Goal: Information Seeking & Learning: Find contact information

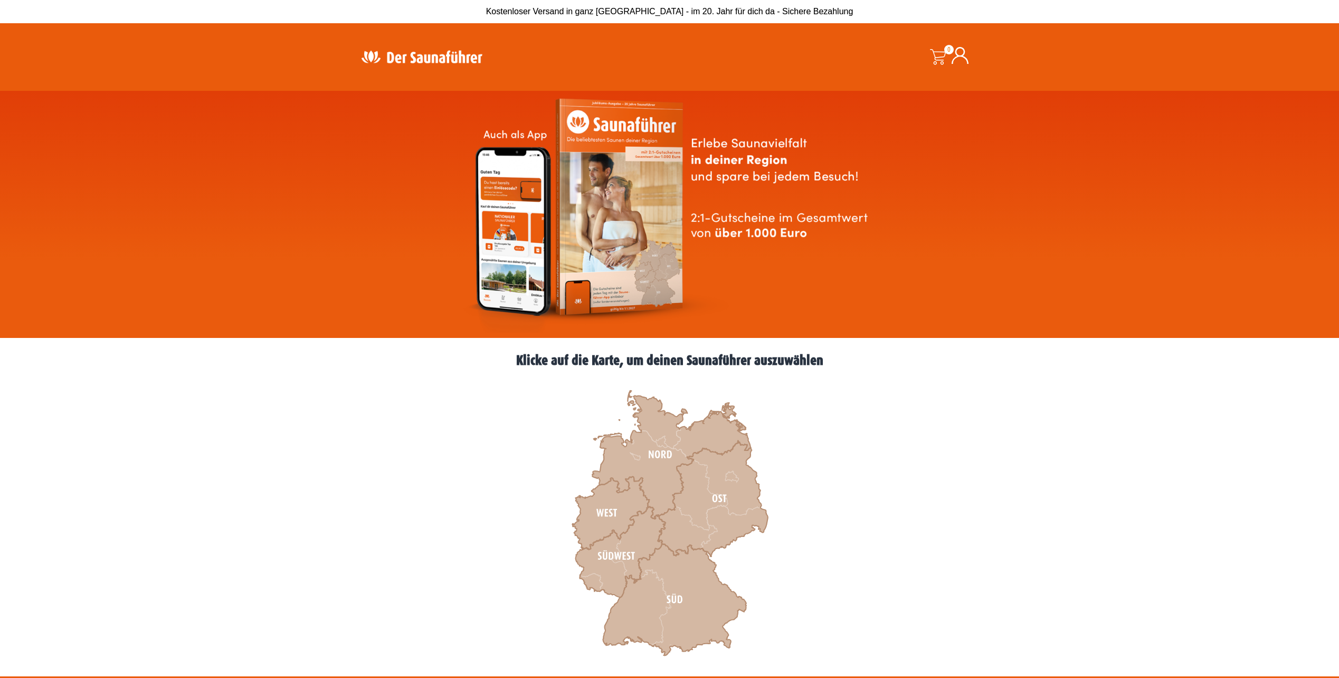
click at [955, 62] on icon at bounding box center [960, 55] width 17 height 17
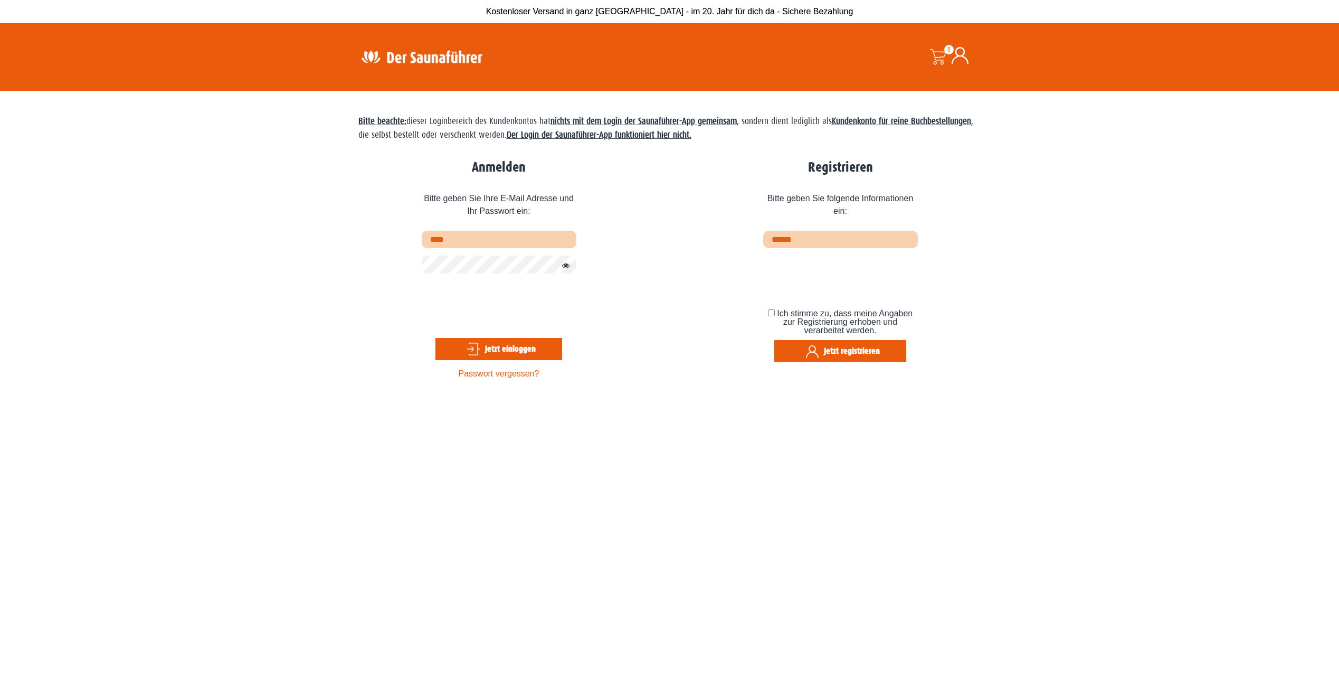
click at [480, 241] on input "****" at bounding box center [499, 239] width 155 height 17
click at [347, 265] on section "Bitte beachte: dieser Loginbereich des Kundenkontos hat nichts mit dem Login de…" at bounding box center [669, 430] width 1339 height 678
click at [470, 239] on input "****" at bounding box center [499, 239] width 155 height 17
type input "*"
type input "**********"
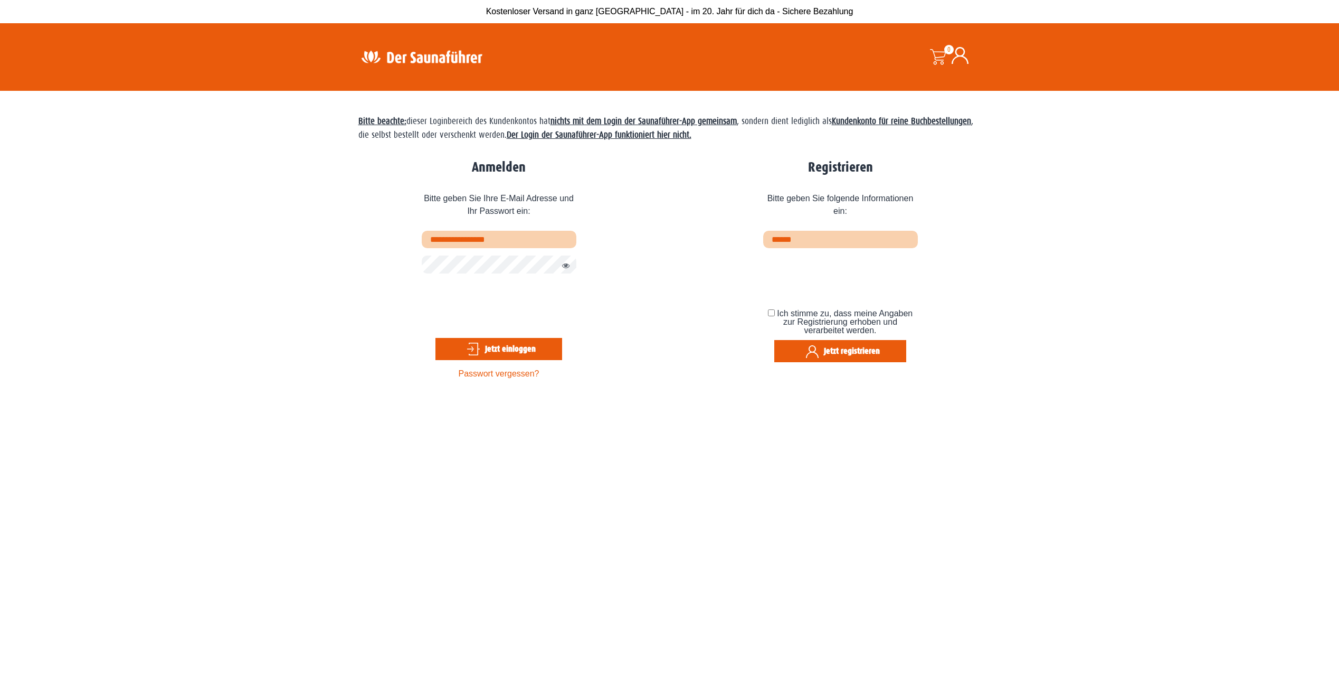
click at [564, 269] on button "Passwort anzeigen" at bounding box center [563, 266] width 14 height 13
click at [497, 343] on button "Jetzt einloggen" at bounding box center [499, 349] width 127 height 22
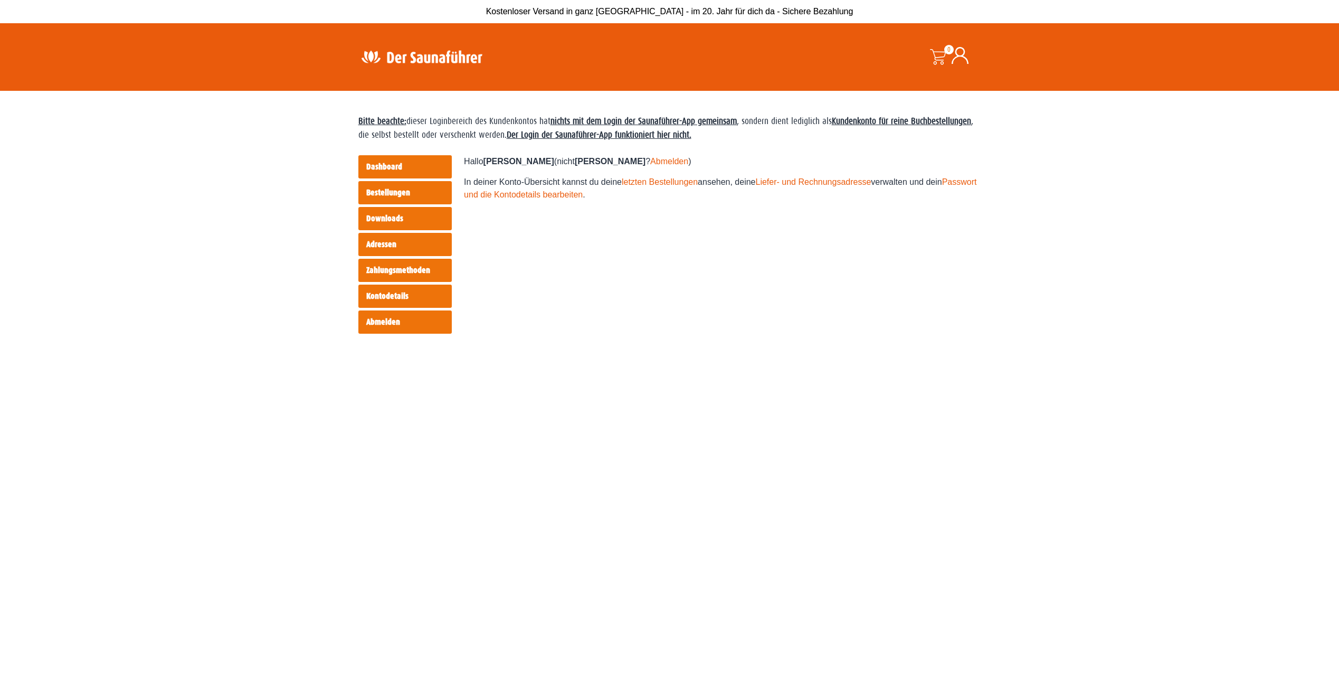
click at [381, 191] on link "Bestellungen" at bounding box center [404, 192] width 93 height 23
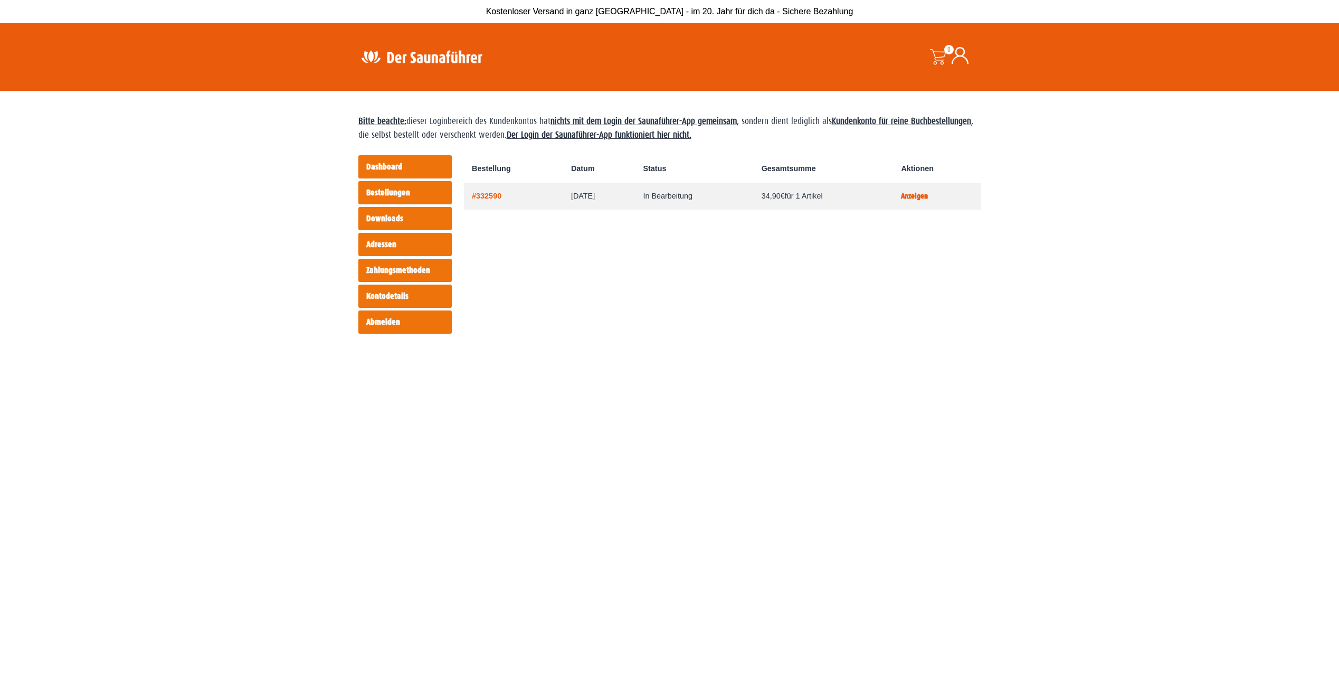
click at [928, 197] on link "Anzeigen" at bounding box center [914, 196] width 27 height 9
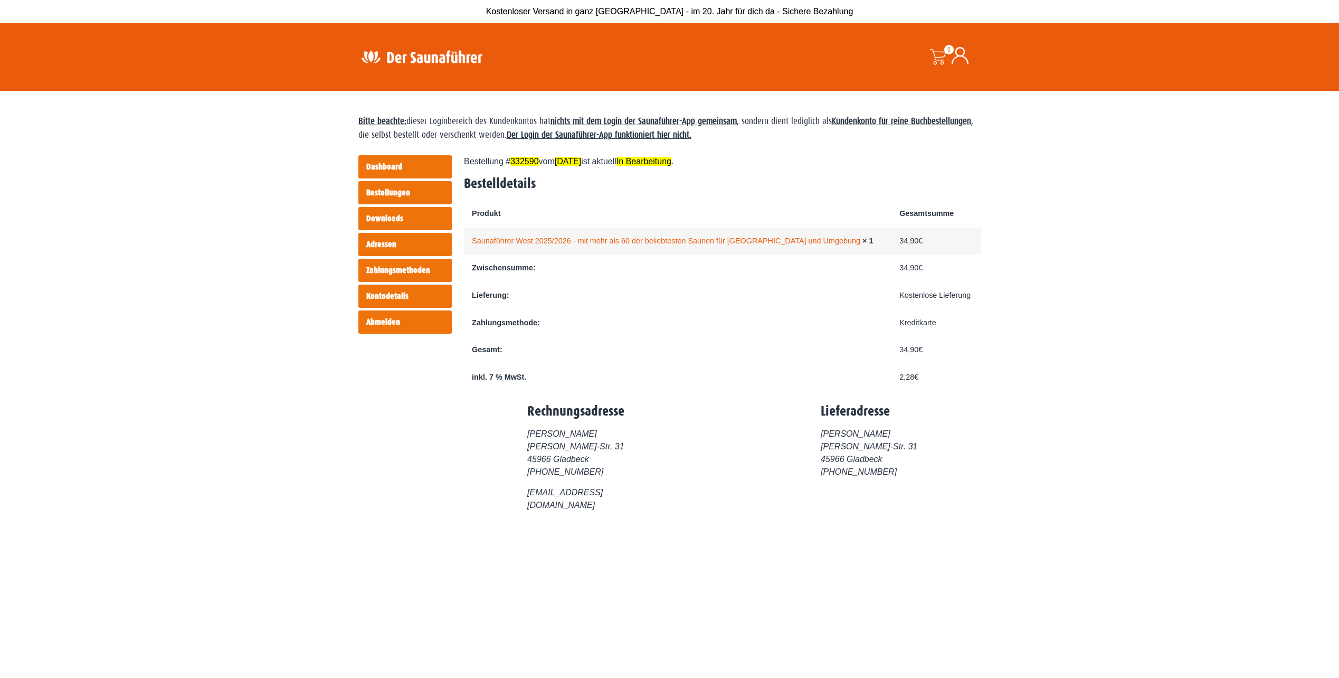
click at [419, 58] on img at bounding box center [421, 56] width 137 height 21
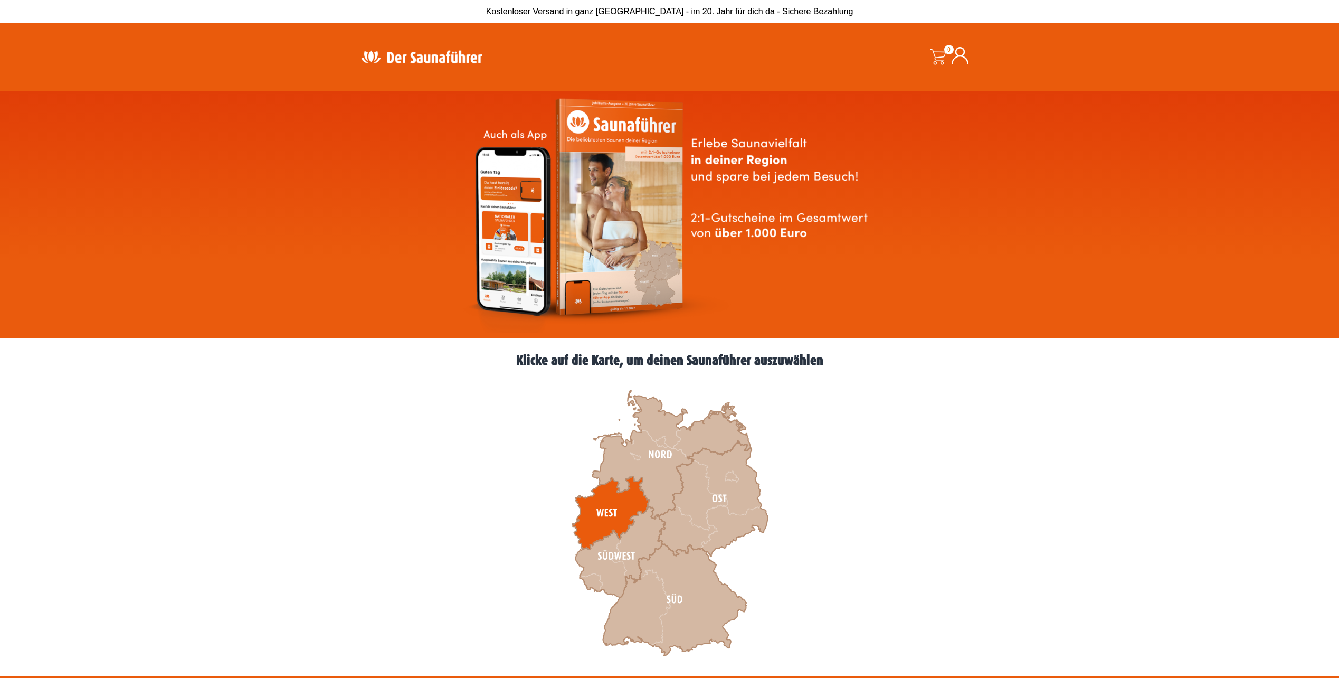
click at [597, 525] on icon at bounding box center [610, 513] width 77 height 73
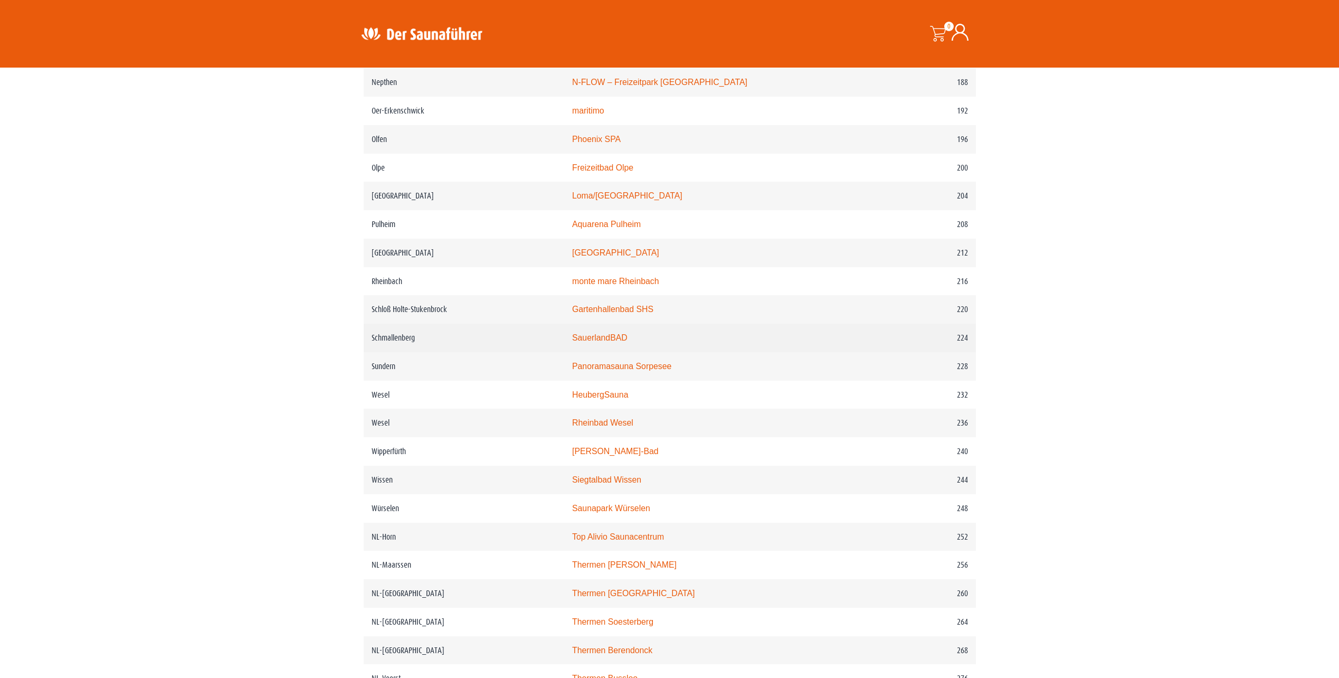
scroll to position [1795, 0]
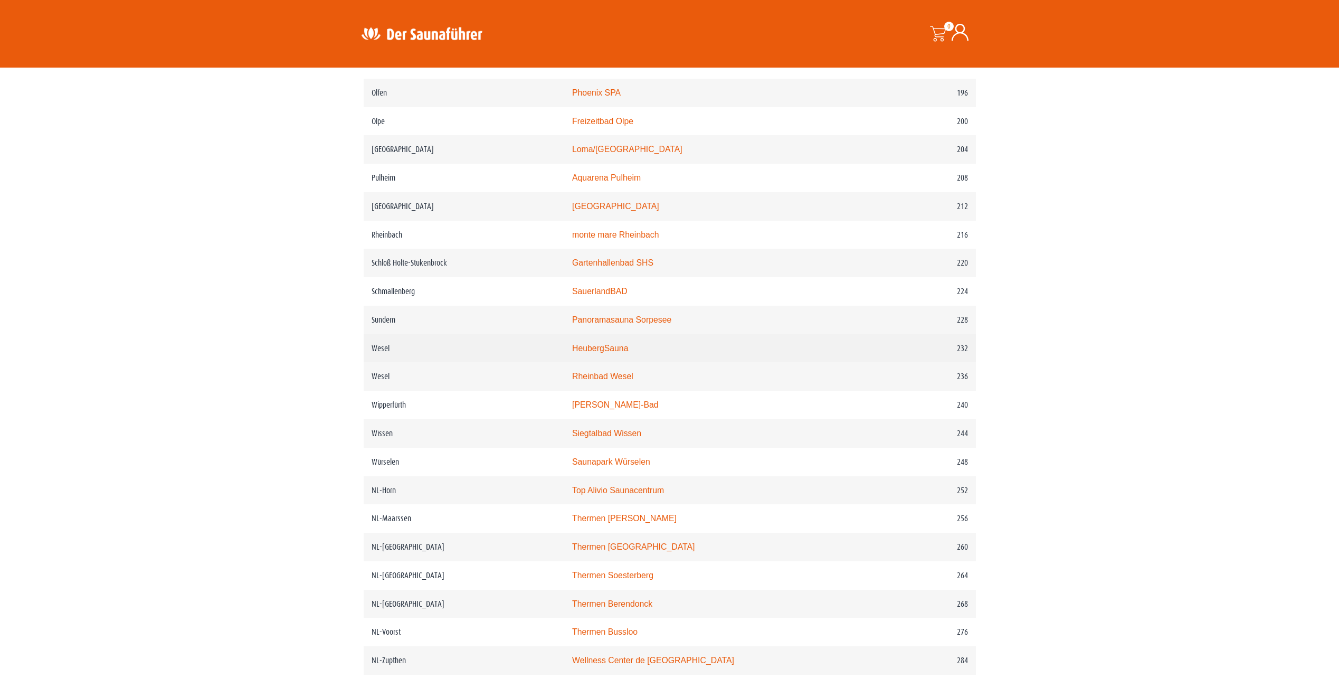
click at [633, 363] on td "HeubergSauna" at bounding box center [714, 348] width 301 height 29
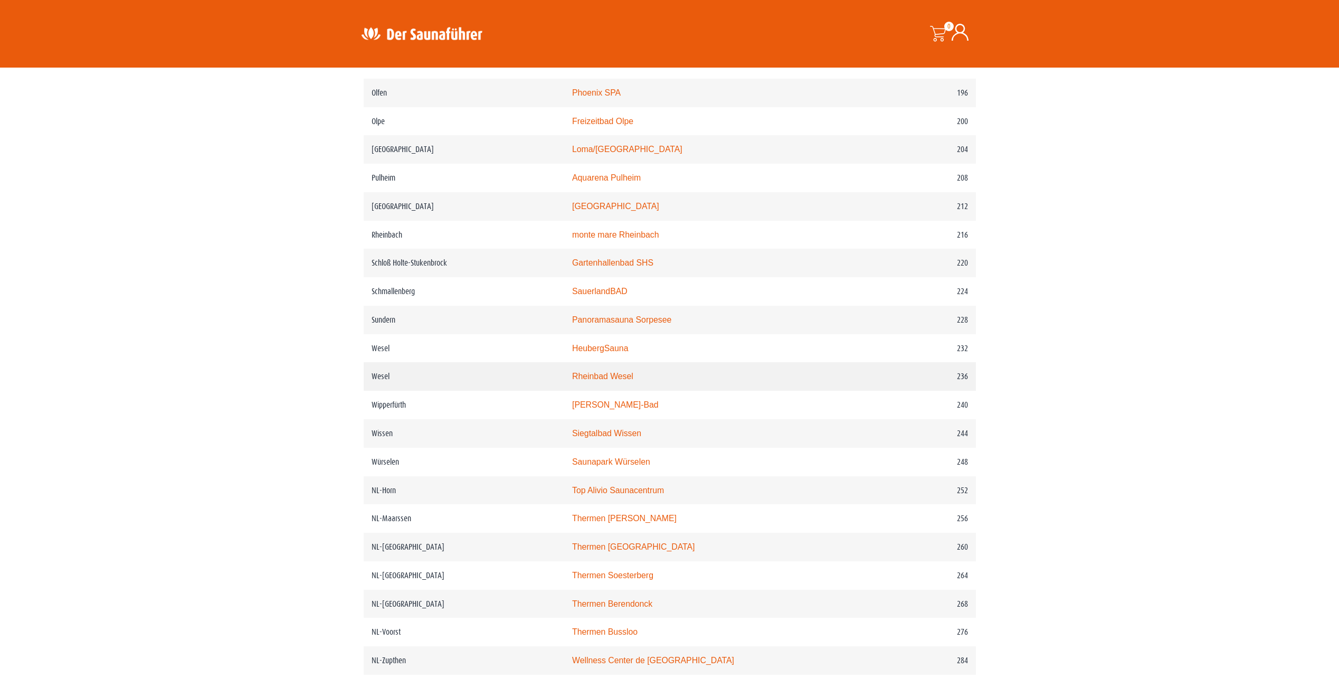
click at [616, 381] on link "Rheinbad Wesel" at bounding box center [602, 376] width 61 height 9
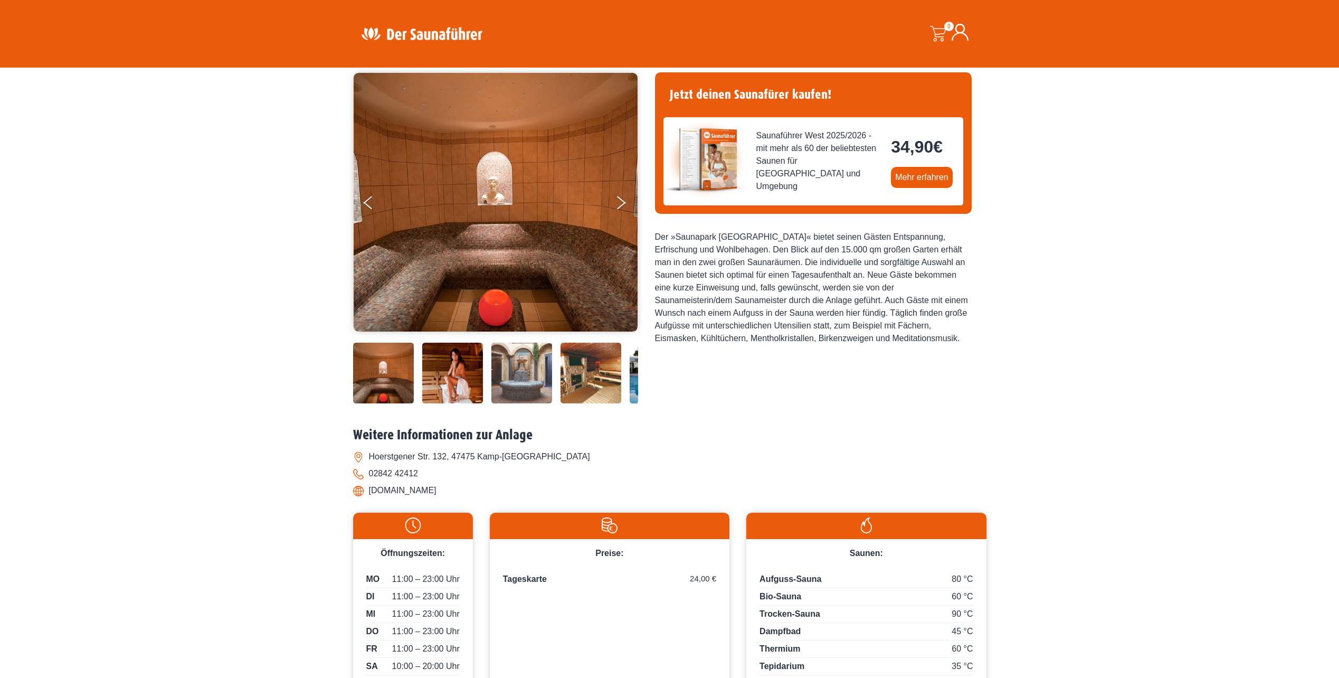
scroll to position [53, 0]
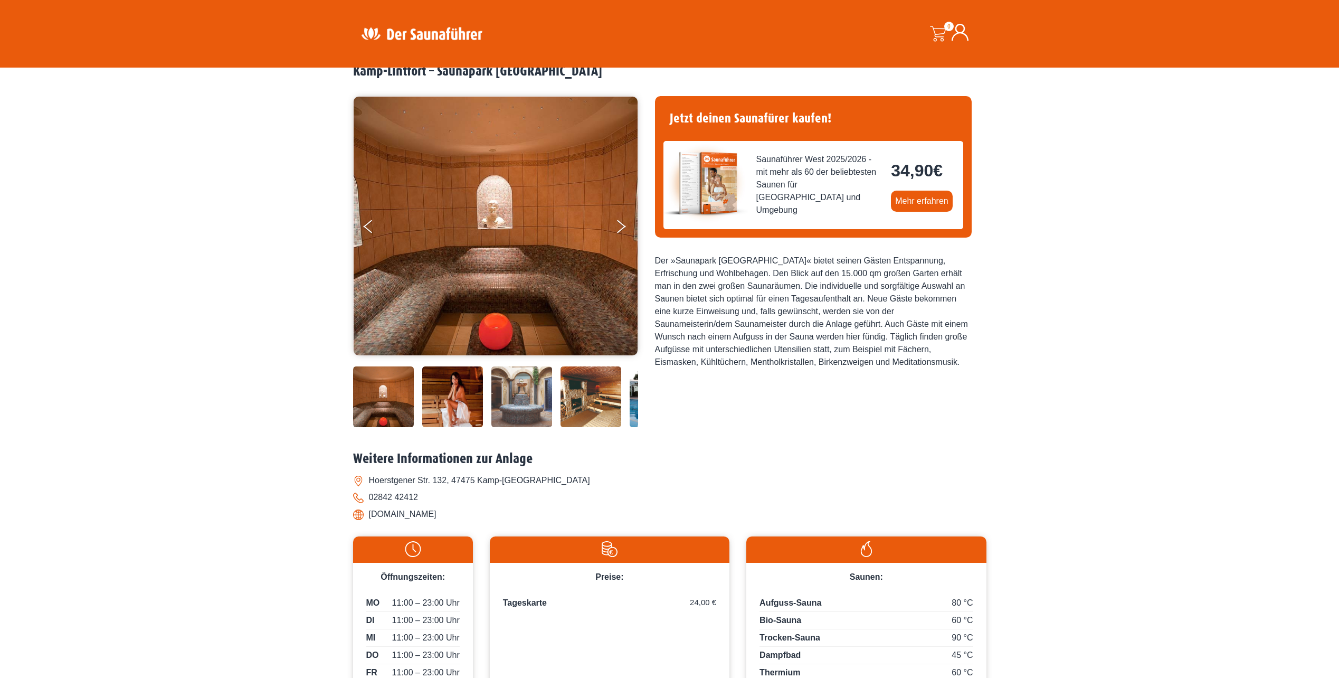
click at [433, 410] on img at bounding box center [452, 396] width 61 height 61
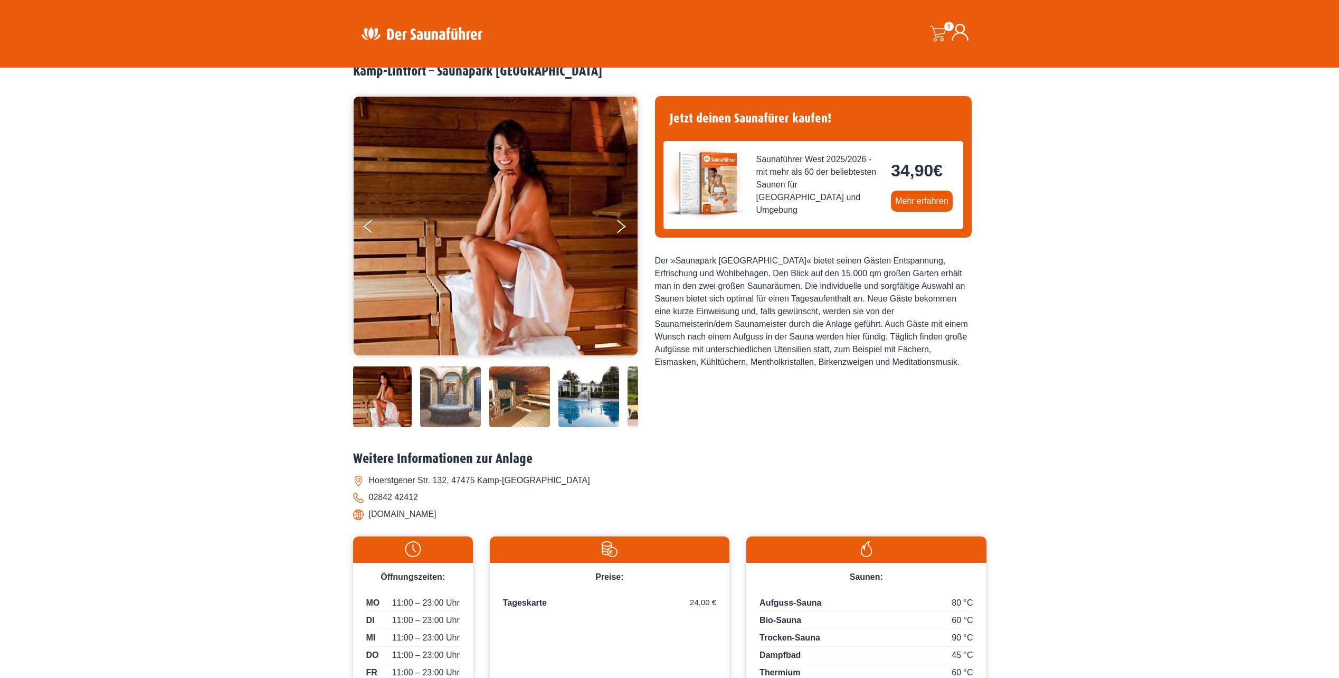
click at [467, 412] on img at bounding box center [450, 396] width 61 height 61
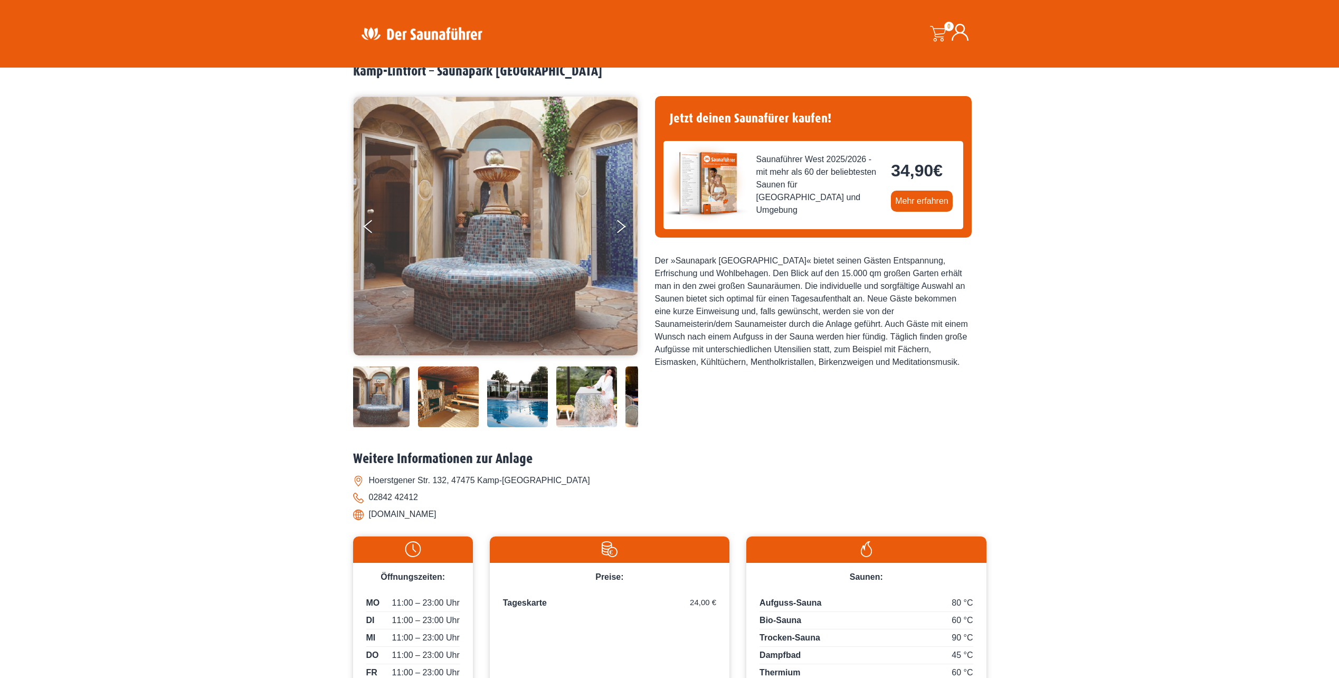
click at [514, 409] on img at bounding box center [517, 396] width 61 height 61
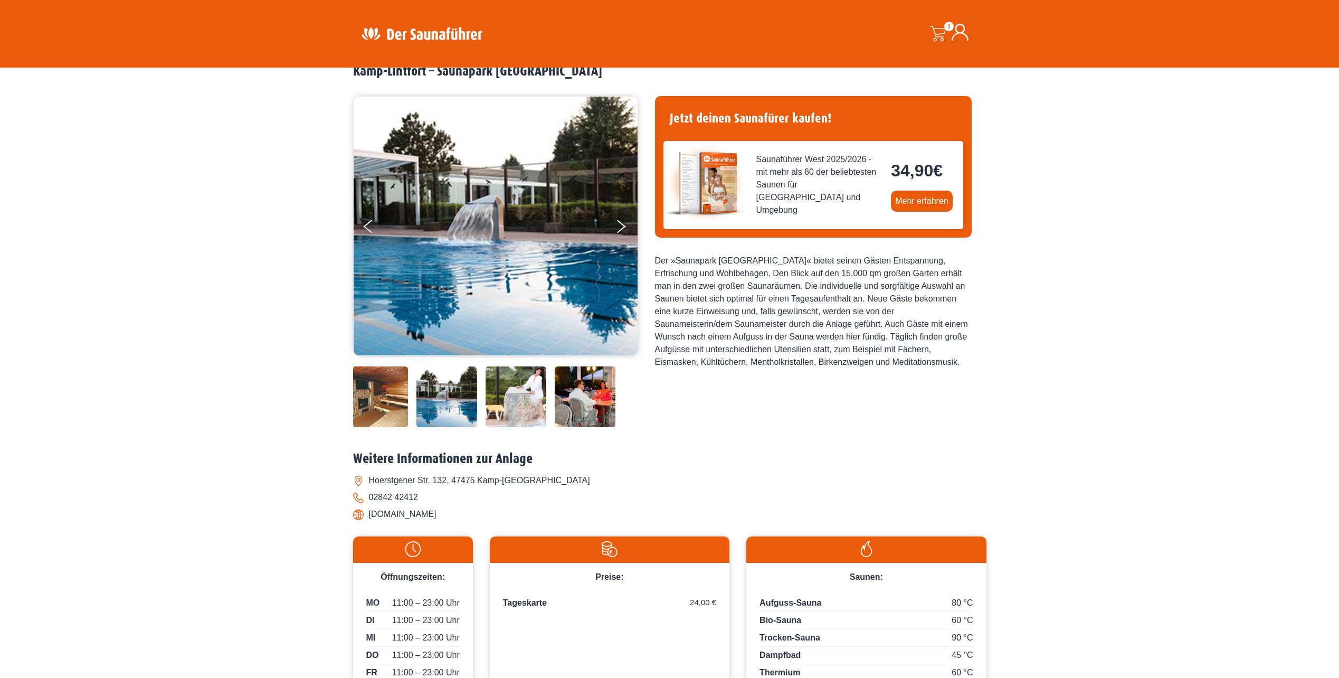
click at [575, 400] on img at bounding box center [585, 396] width 61 height 61
click at [584, 403] on img at bounding box center [584, 396] width 61 height 61
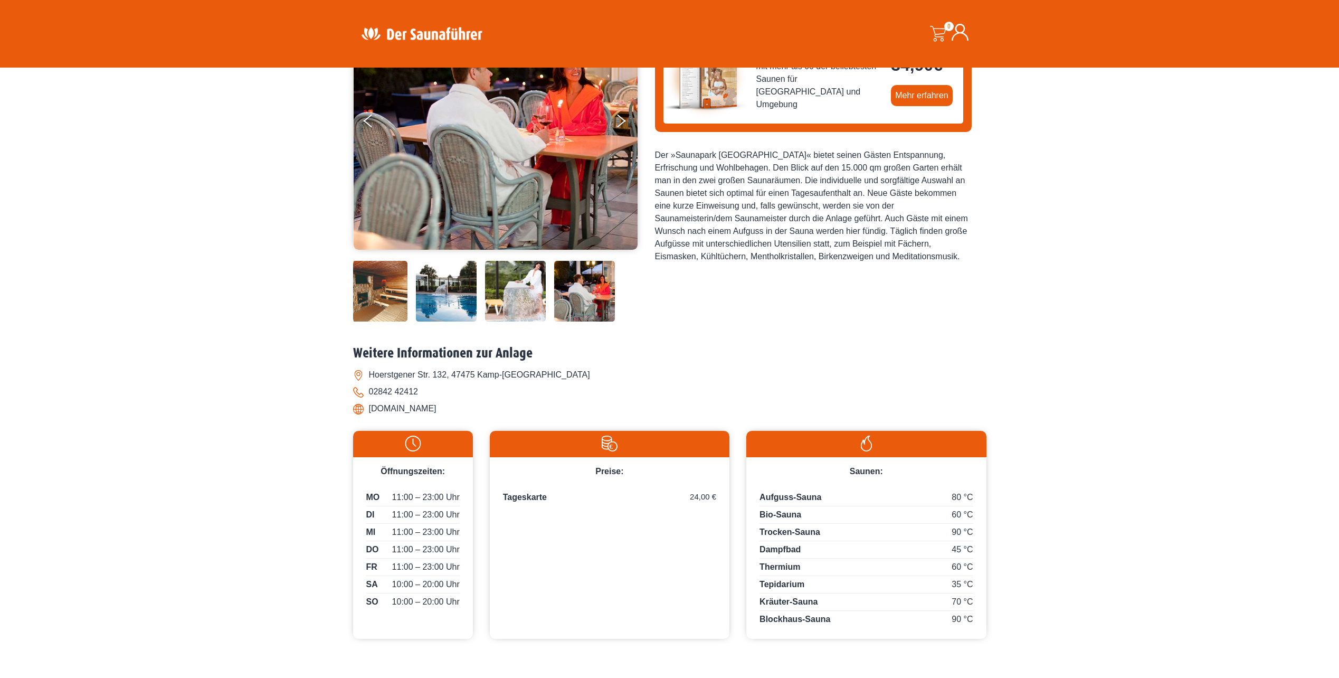
scroll to position [211, 0]
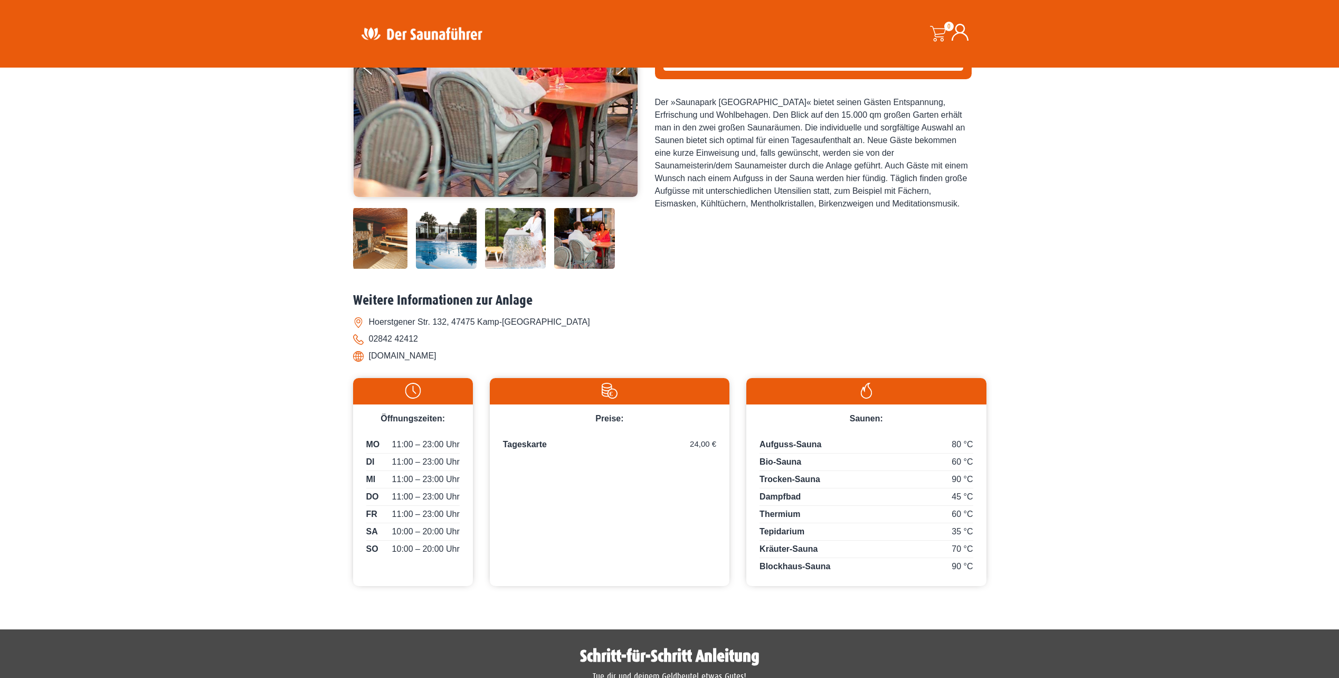
drag, startPoint x: 369, startPoint y: 353, endPoint x: 498, endPoint y: 357, distance: 128.9
click at [498, 357] on li "www.saunapark-kamperbrueck.de" at bounding box center [670, 355] width 634 height 17
drag, startPoint x: 498, startPoint y: 357, endPoint x: 468, endPoint y: 357, distance: 29.6
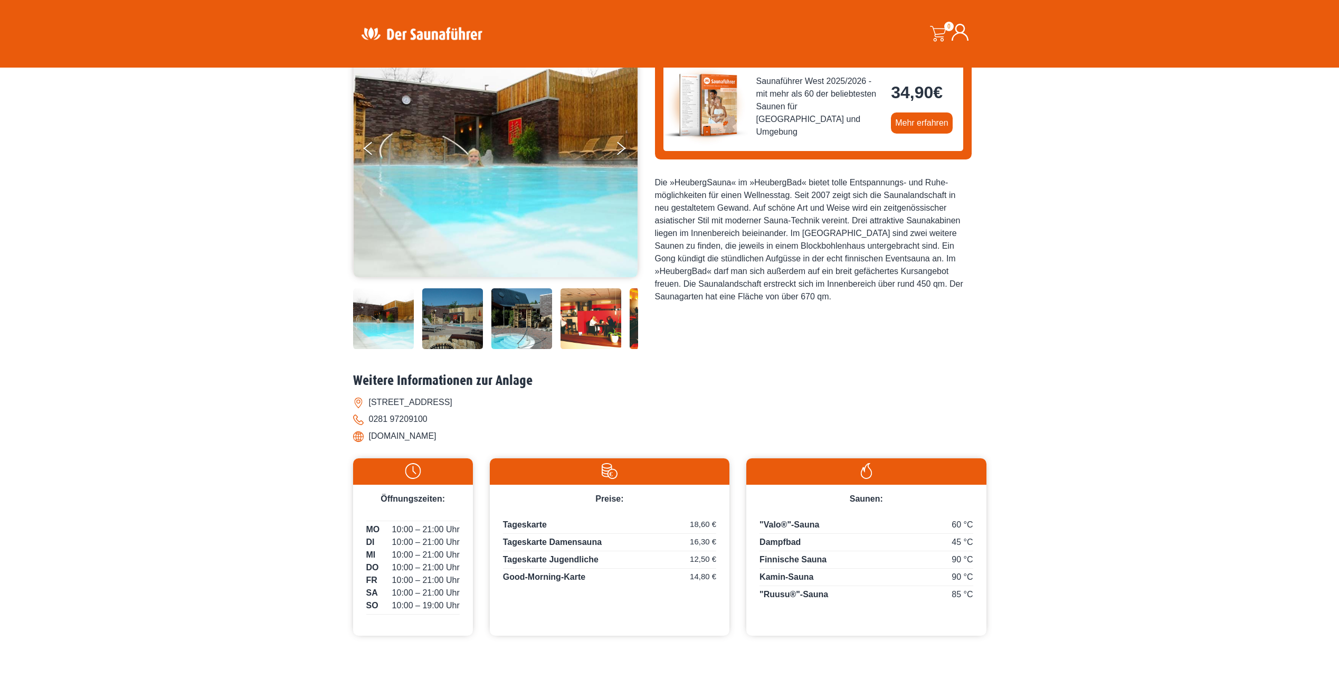
scroll to position [158, 0]
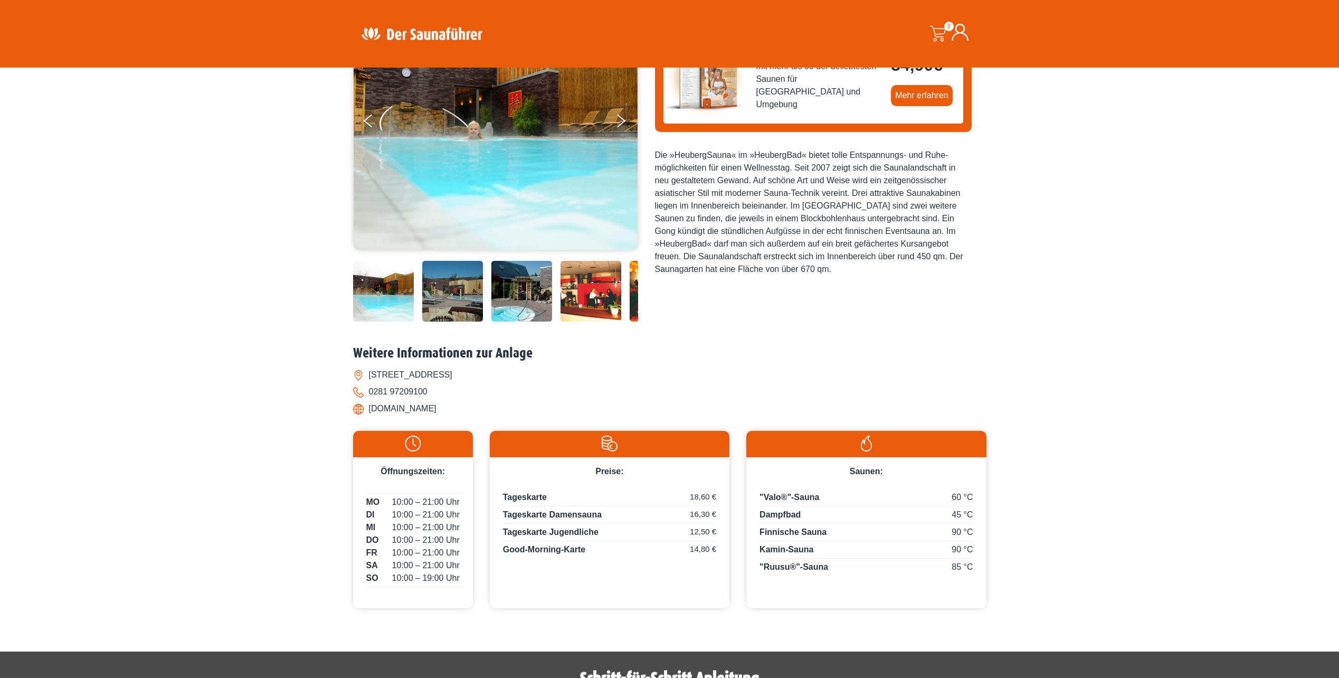
drag, startPoint x: 370, startPoint y: 410, endPoint x: 452, endPoint y: 406, distance: 82.4
click at [452, 406] on li "www.baeder-wesel.de" at bounding box center [670, 408] width 634 height 17
drag, startPoint x: 452, startPoint y: 406, endPoint x: 417, endPoint y: 408, distance: 35.9
click at [458, 308] on img at bounding box center [452, 291] width 61 height 61
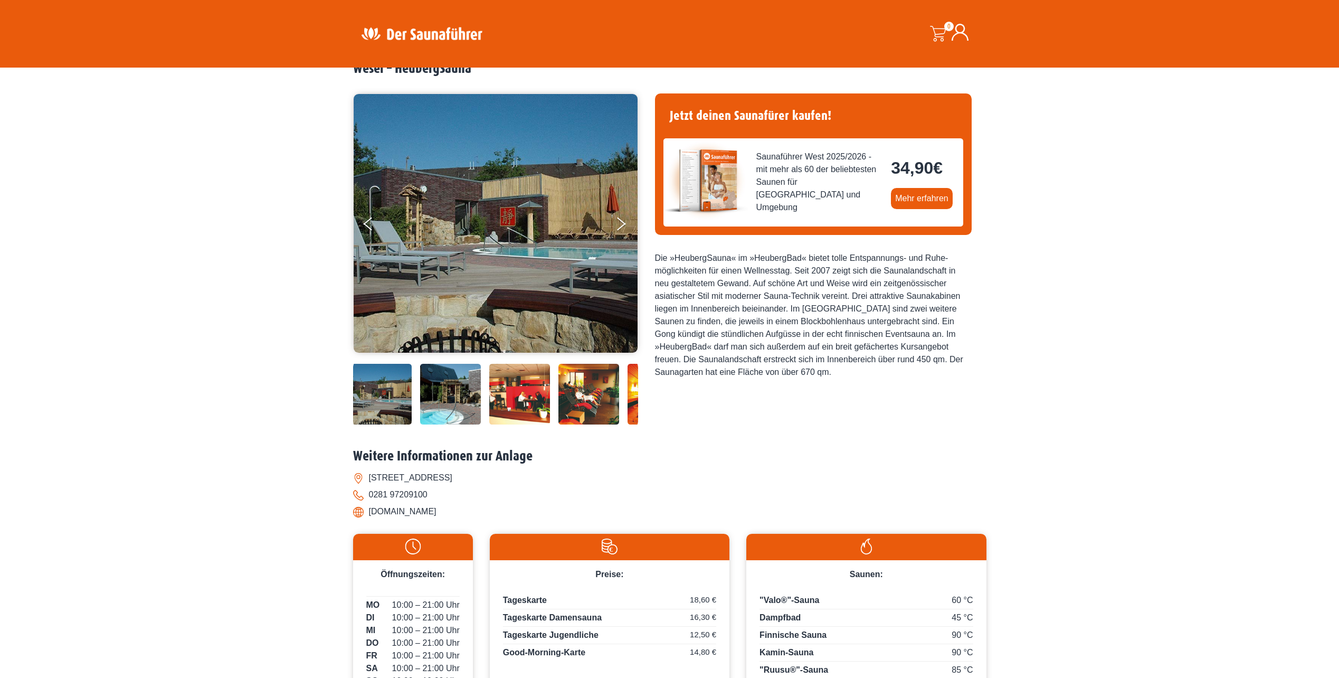
scroll to position [53, 0]
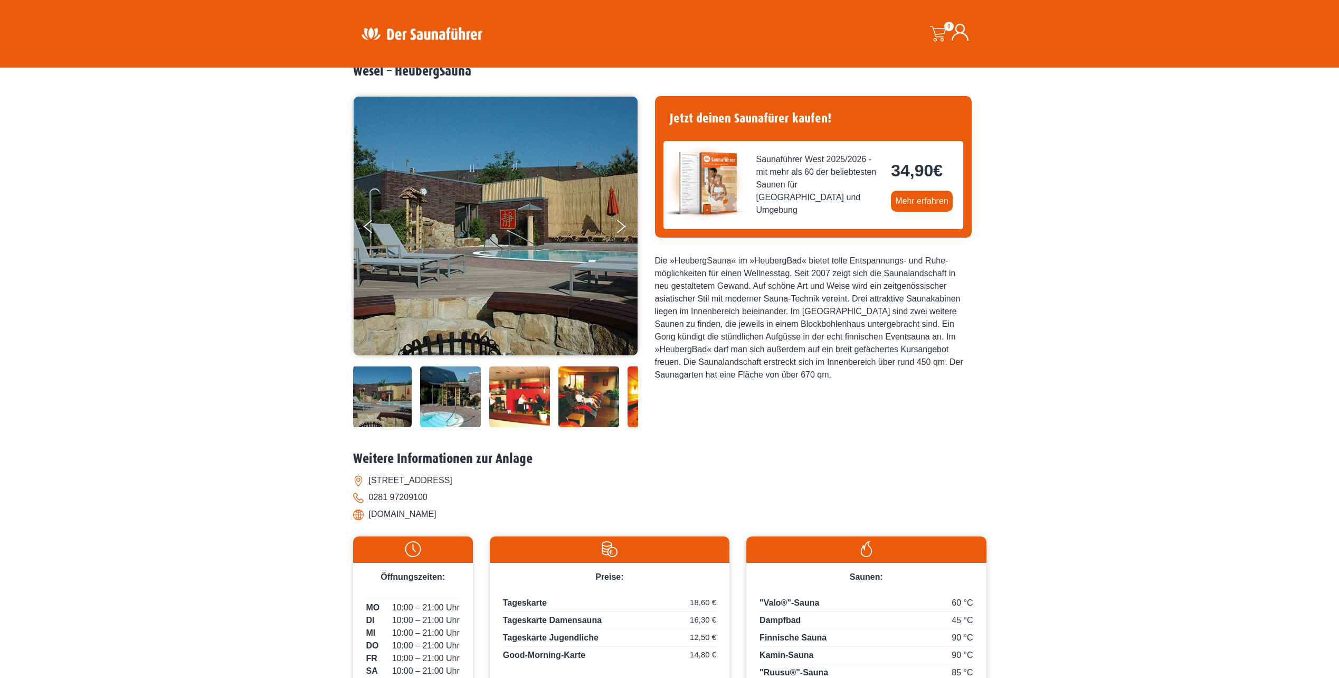
click at [527, 417] on img at bounding box center [519, 396] width 61 height 61
click at [526, 409] on img at bounding box center [520, 396] width 61 height 61
click at [516, 397] on img at bounding box center [520, 396] width 61 height 61
click at [460, 398] on img at bounding box center [450, 396] width 61 height 61
click at [377, 404] on img at bounding box center [381, 396] width 61 height 61
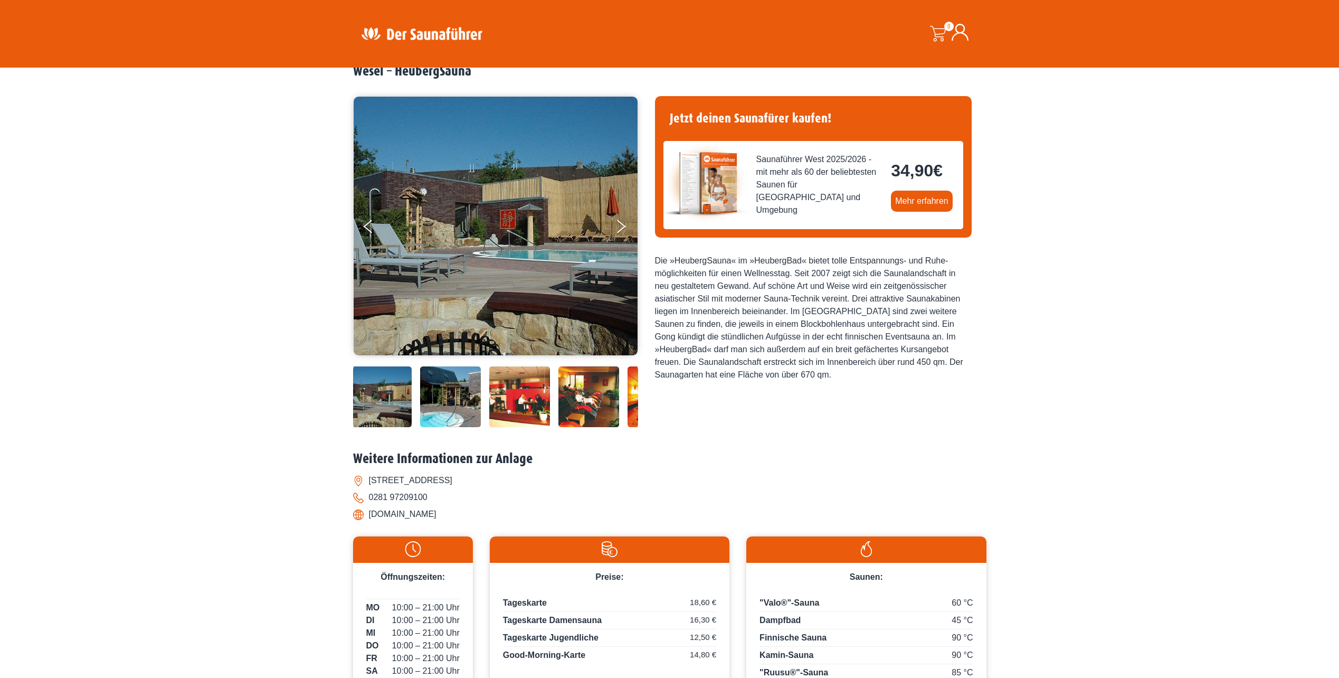
click at [584, 403] on img at bounding box center [589, 396] width 61 height 61
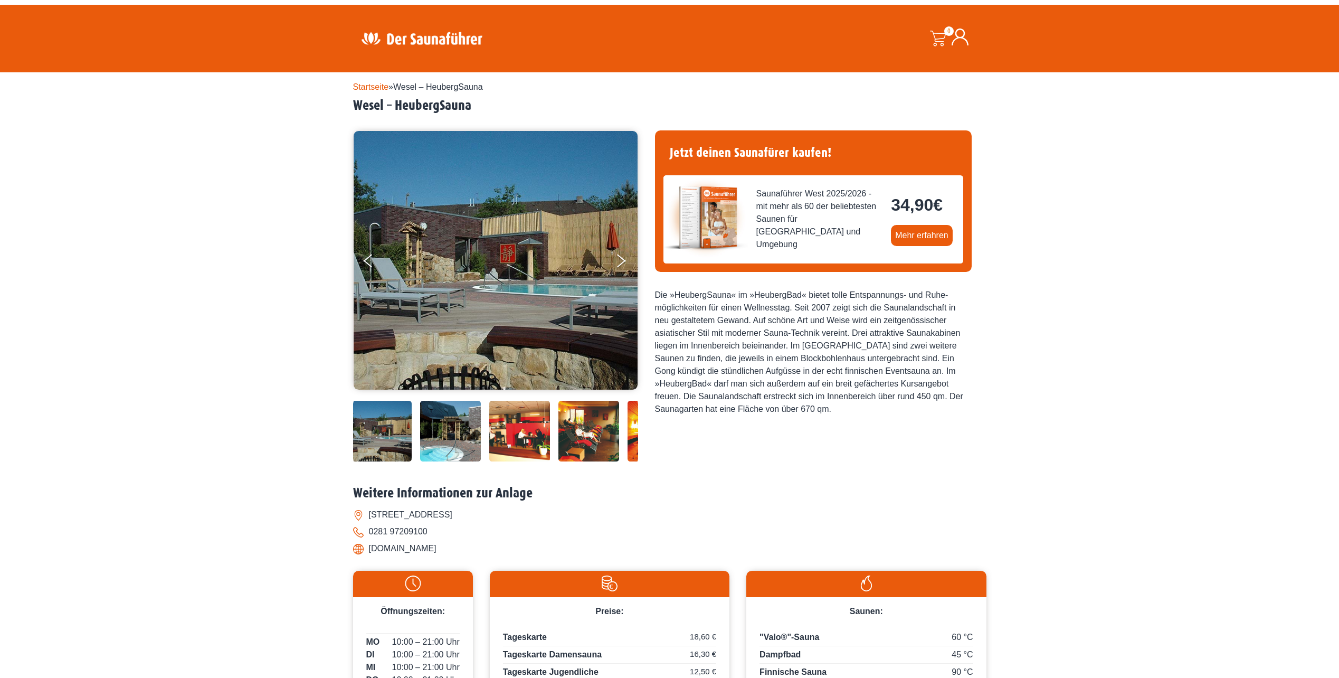
scroll to position [0, 0]
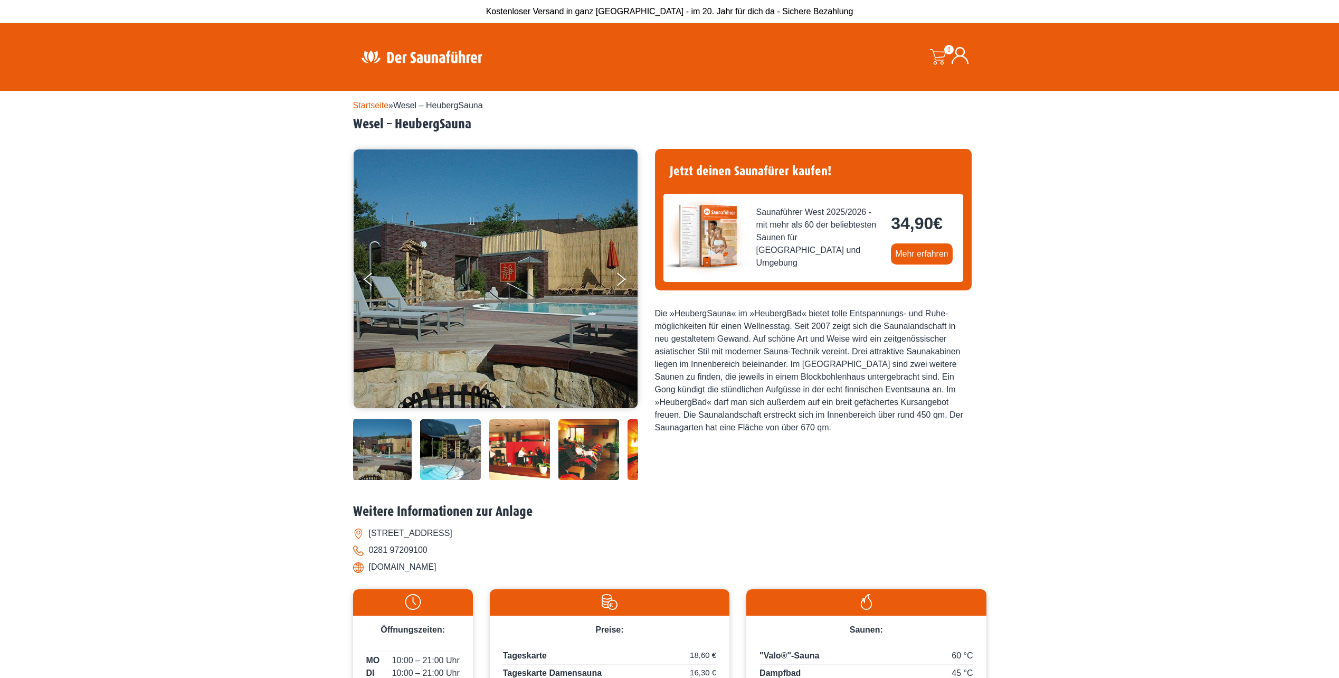
click at [487, 251] on img at bounding box center [496, 278] width 284 height 259
click at [621, 280] on icon "Next" at bounding box center [621, 281] width 10 height 6
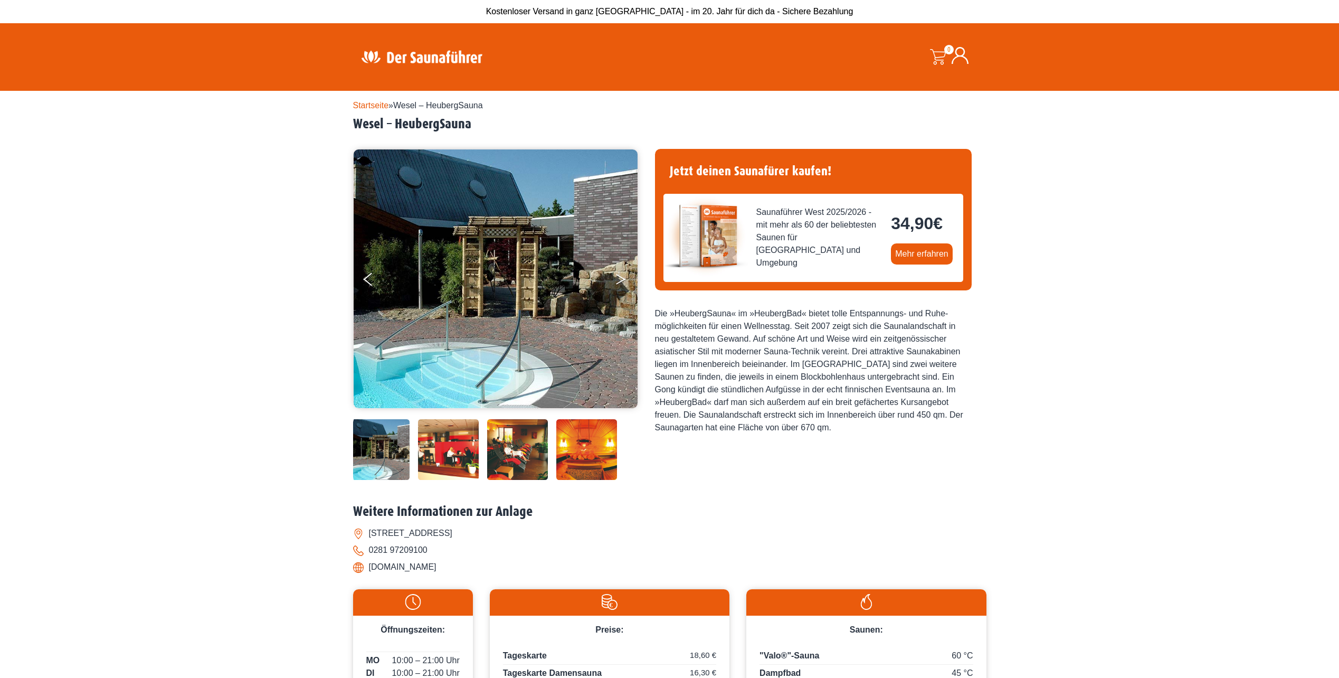
click at [621, 280] on icon "Next" at bounding box center [621, 281] width 10 height 6
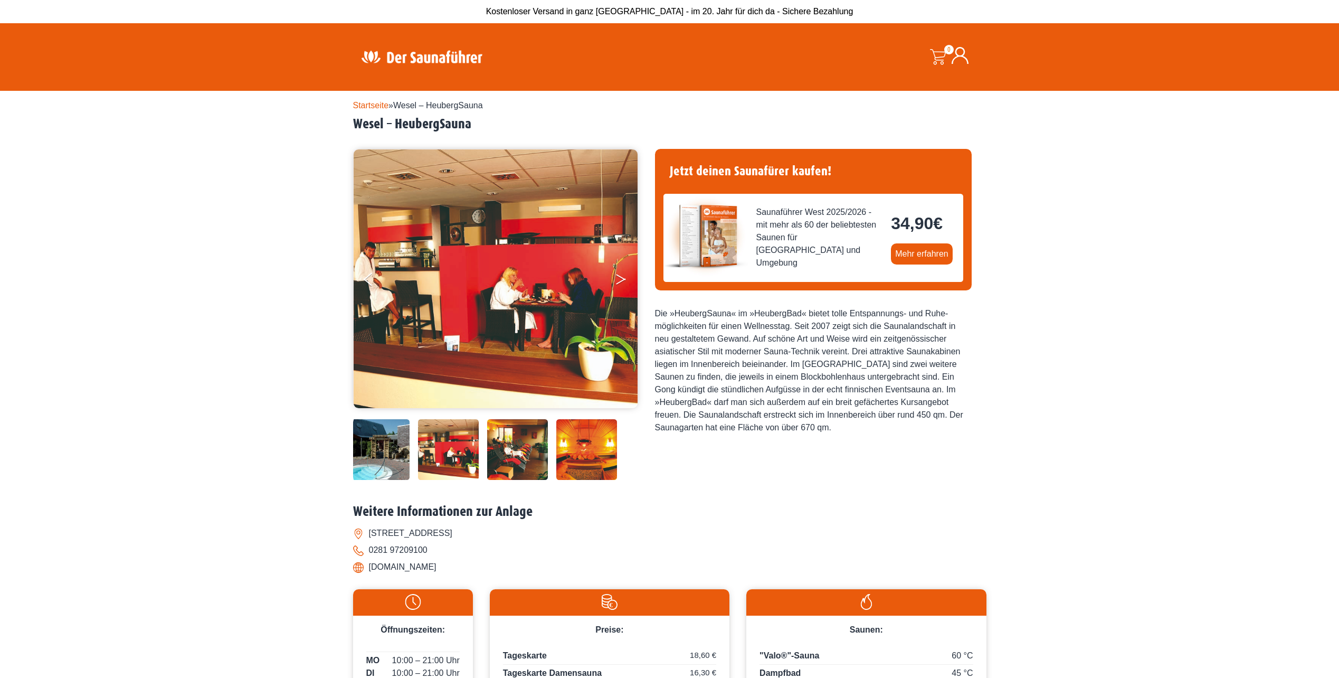
click at [621, 280] on icon "Next" at bounding box center [621, 281] width 10 height 6
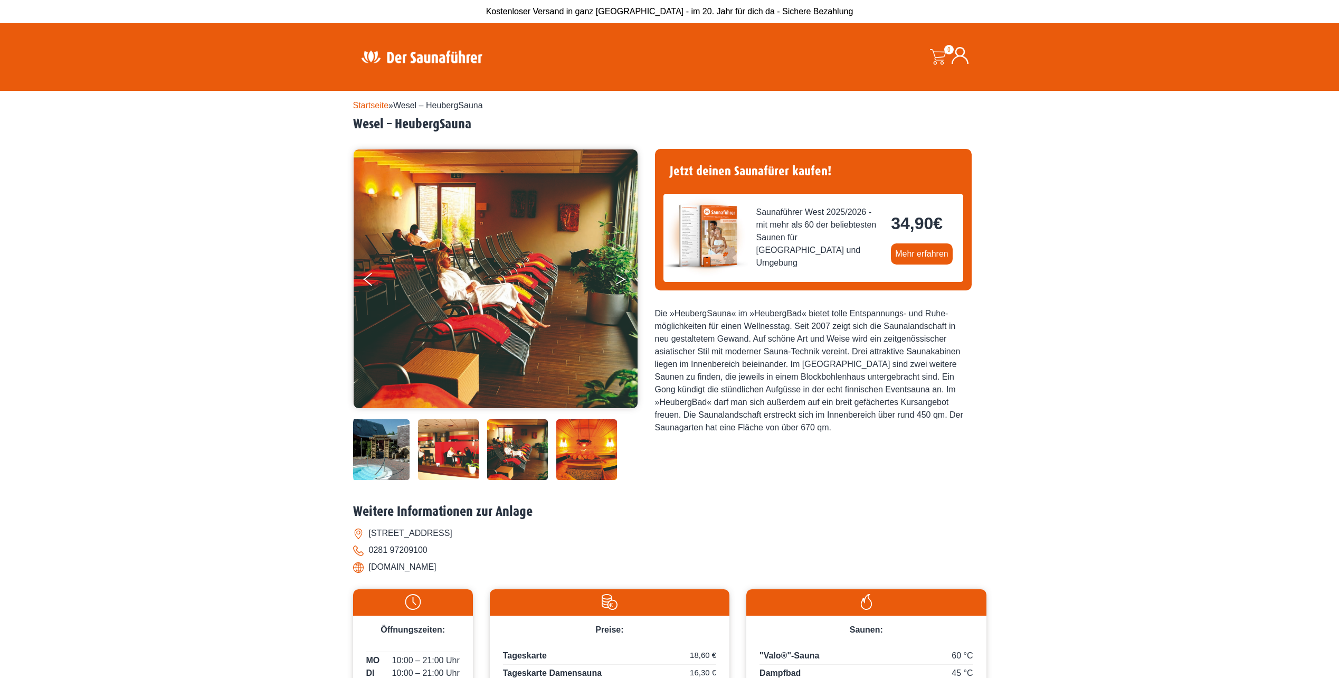
click at [621, 280] on icon "Next" at bounding box center [621, 281] width 10 height 6
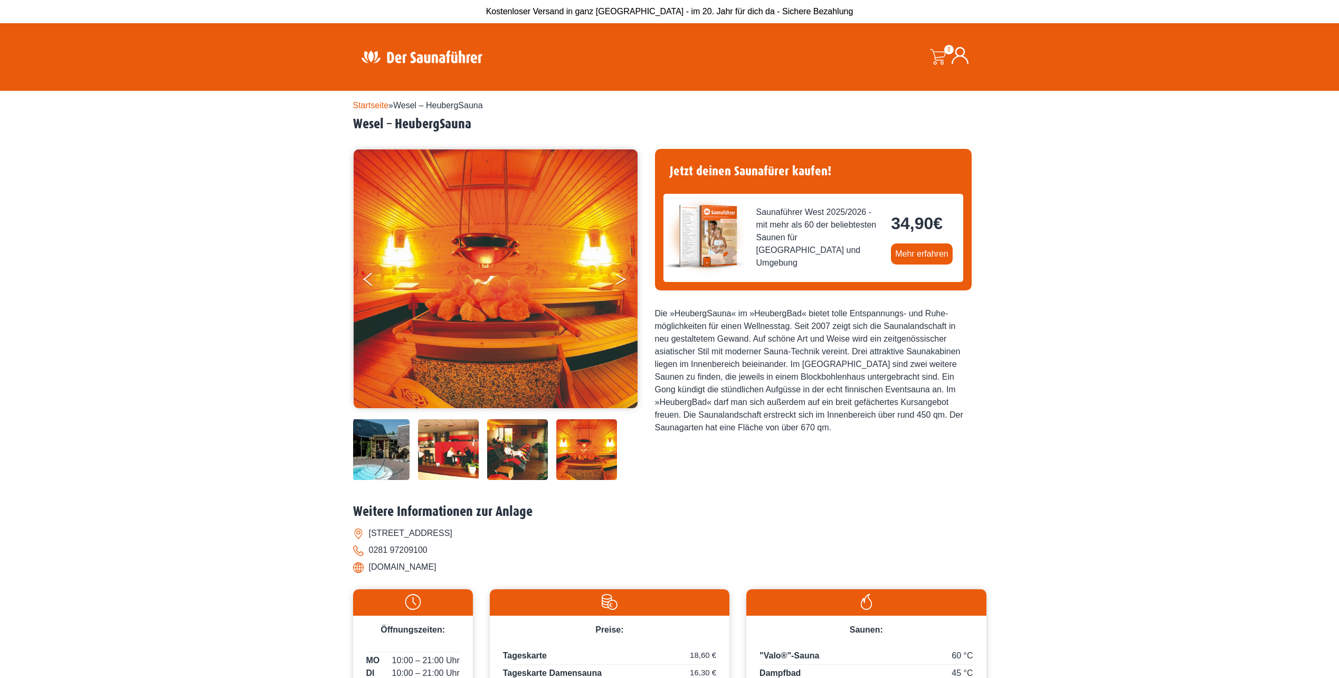
click at [621, 280] on icon "Next" at bounding box center [621, 281] width 10 height 6
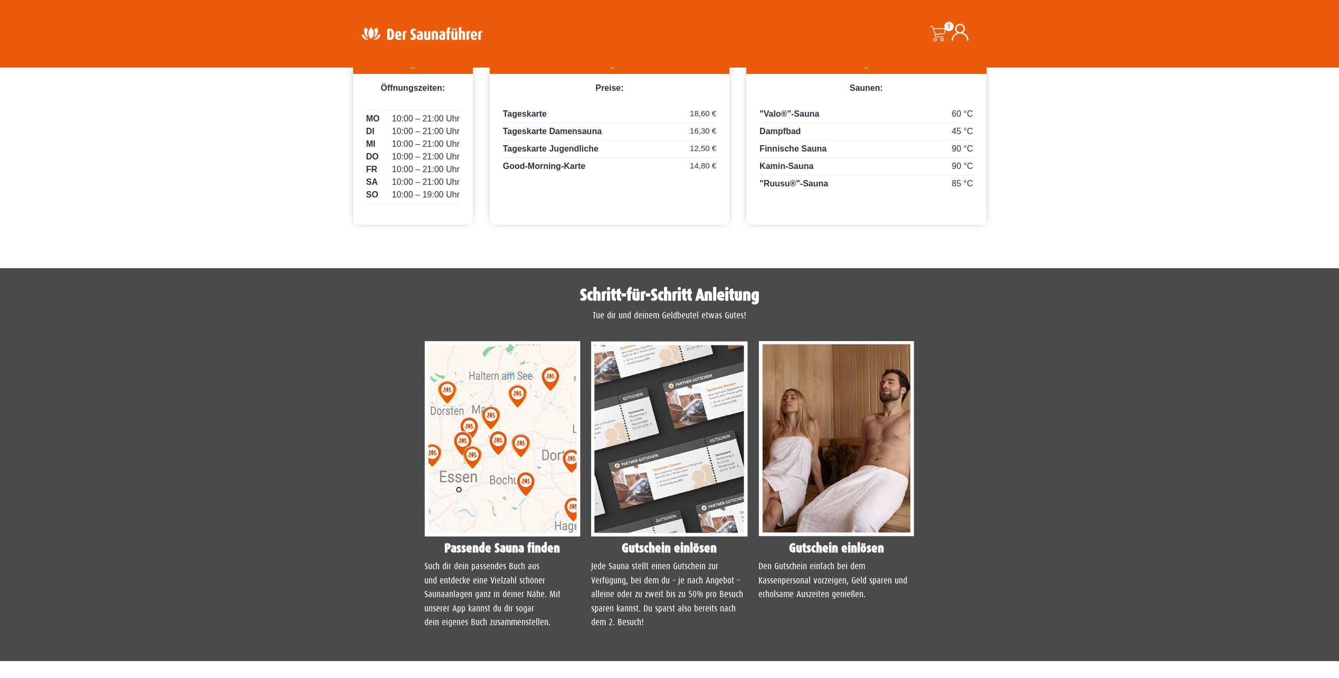
scroll to position [422, 0]
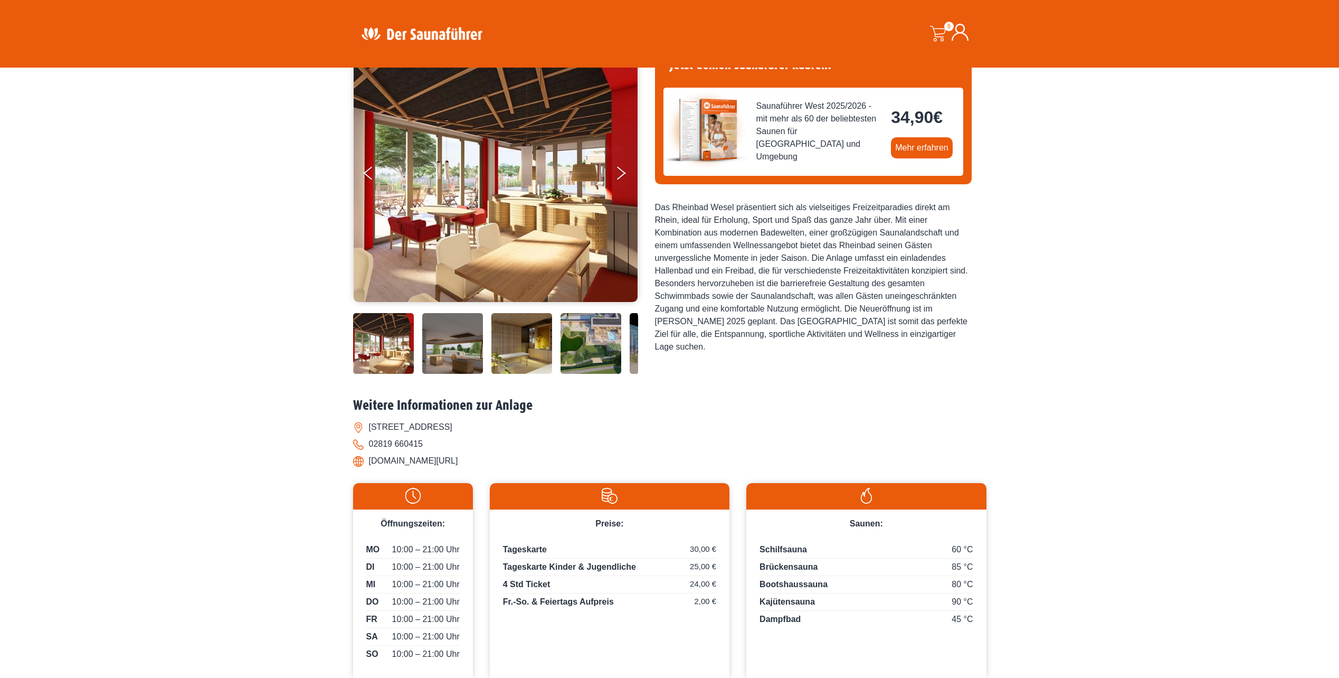
scroll to position [106, 0]
click at [622, 175] on icon "Next" at bounding box center [621, 176] width 10 height 6
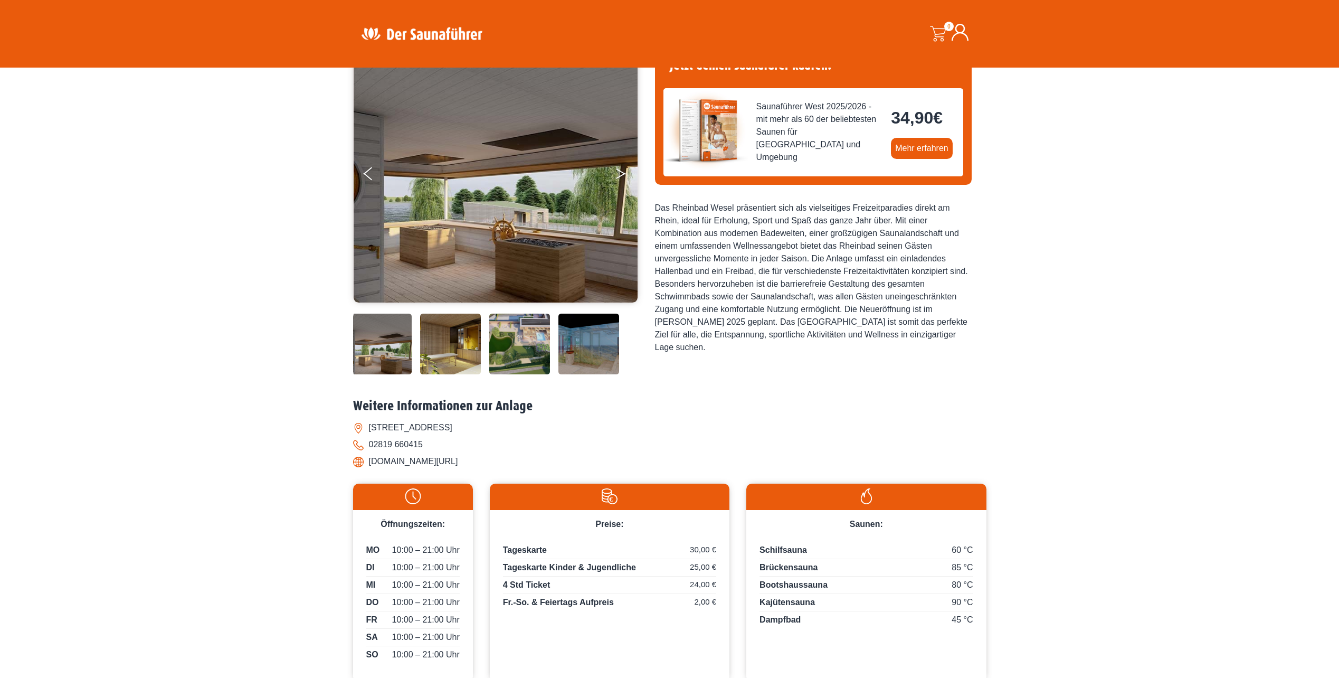
click at [622, 175] on icon "Next" at bounding box center [621, 176] width 10 height 6
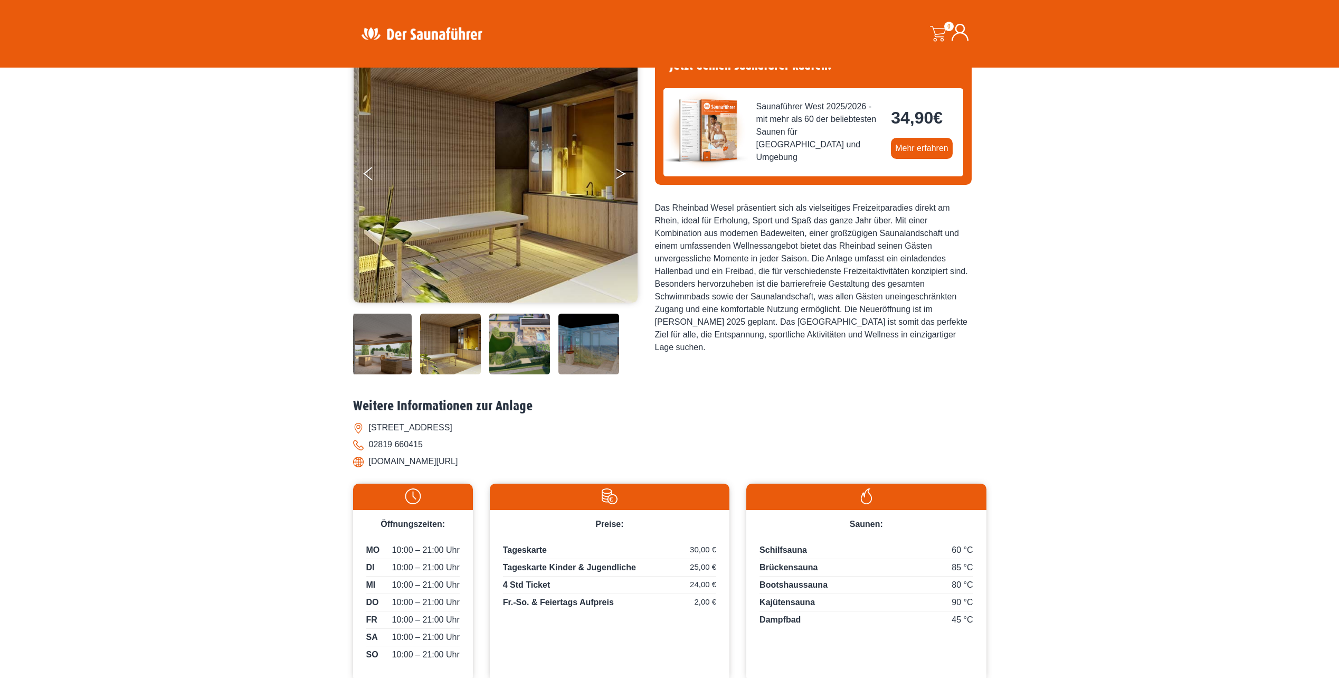
click at [622, 175] on icon "Next" at bounding box center [621, 176] width 10 height 6
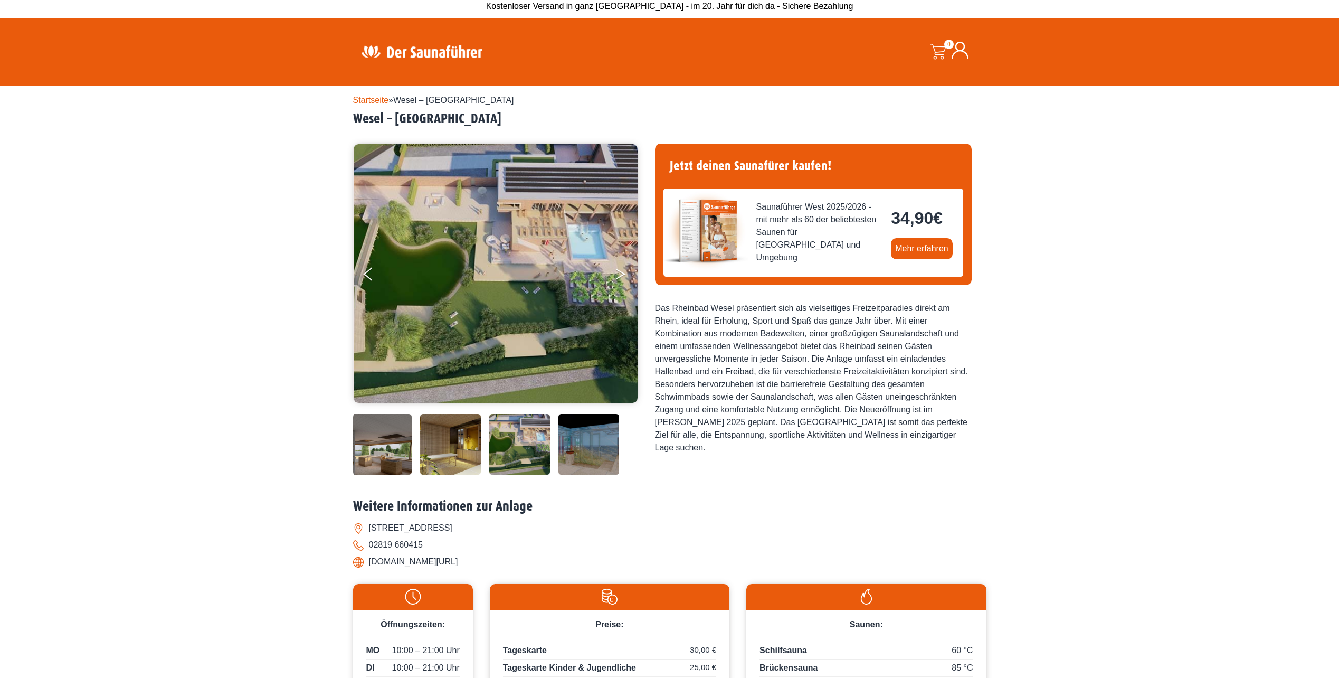
scroll to position [0, 0]
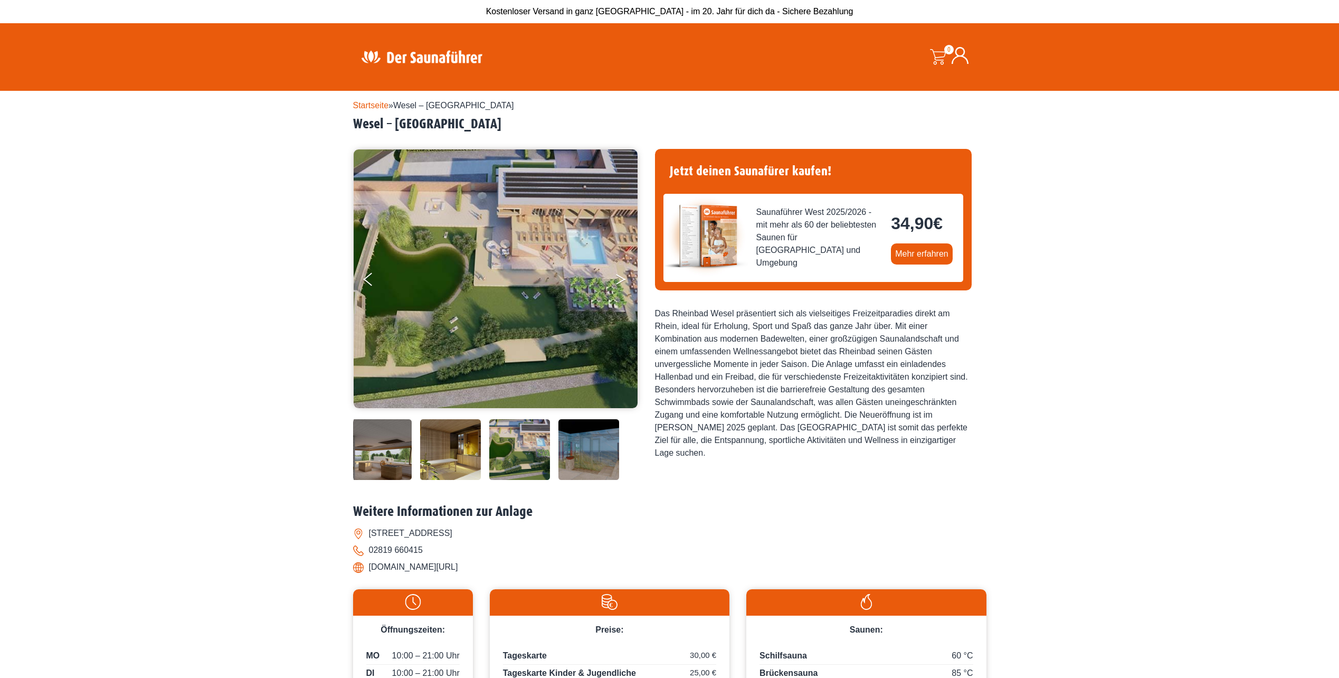
click at [620, 282] on icon "Next" at bounding box center [621, 281] width 10 height 6
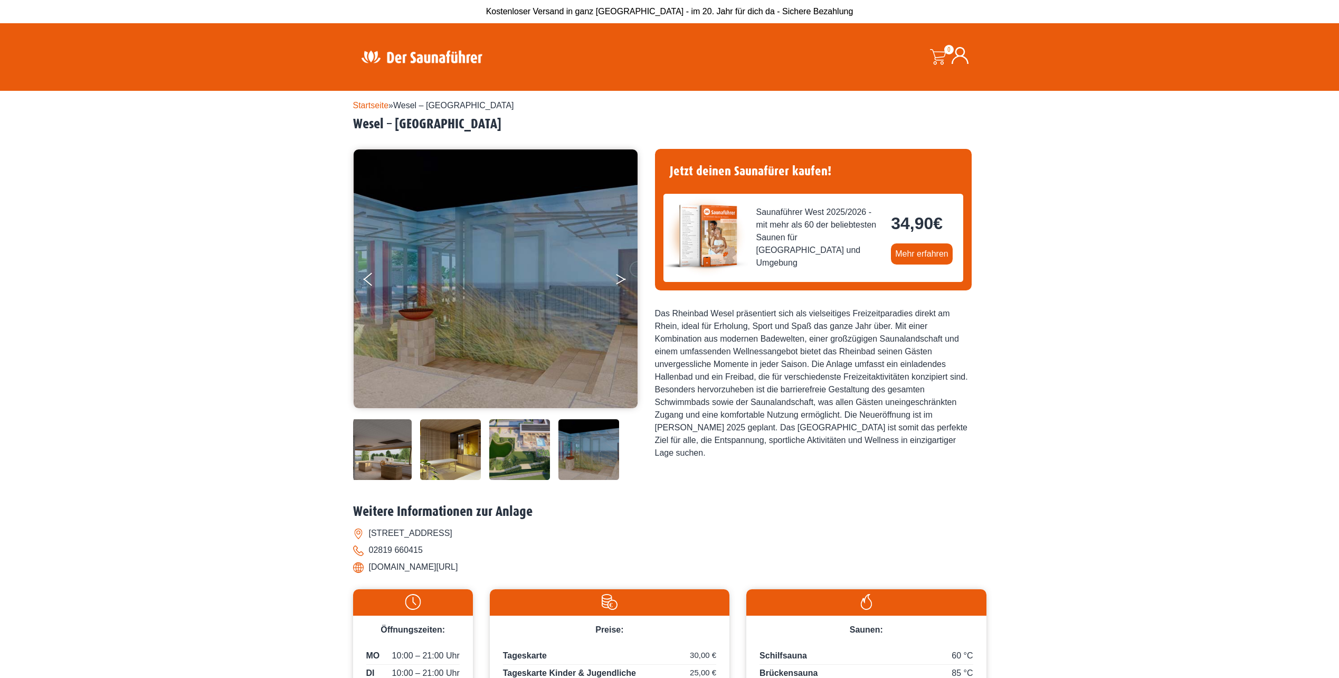
click at [620, 282] on icon "Next" at bounding box center [621, 281] width 10 height 6
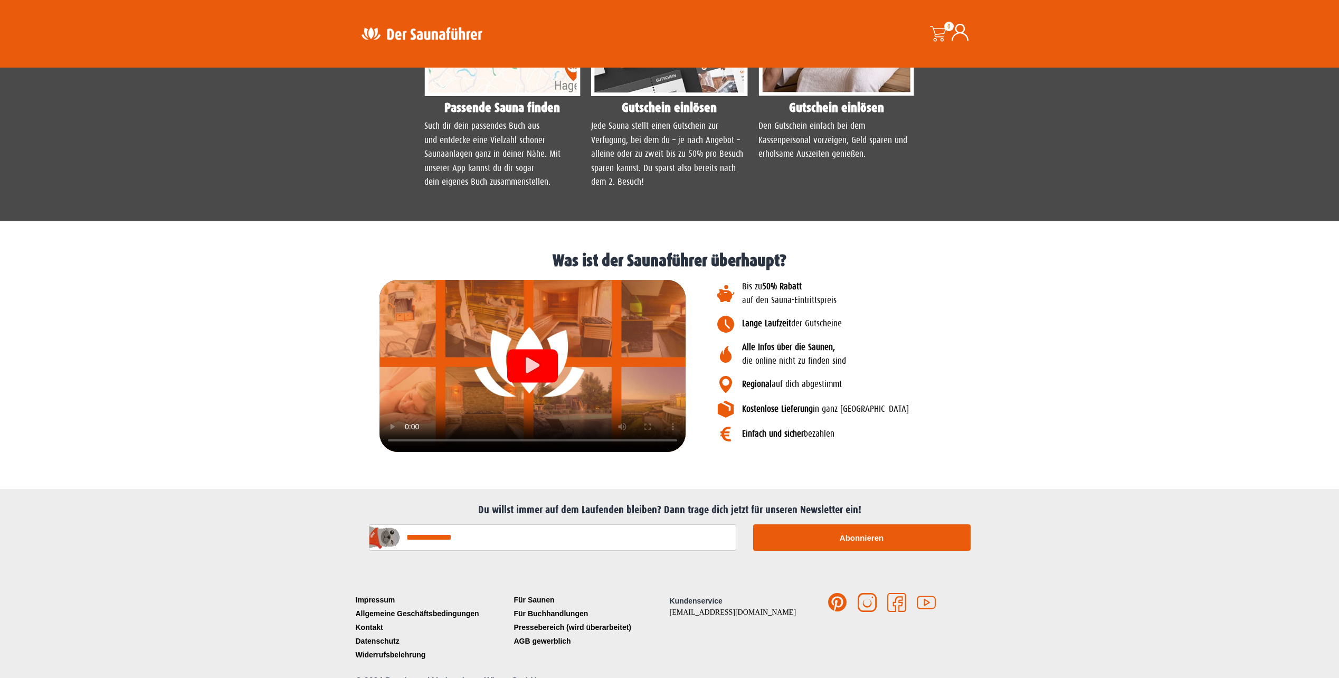
scroll to position [1021, 0]
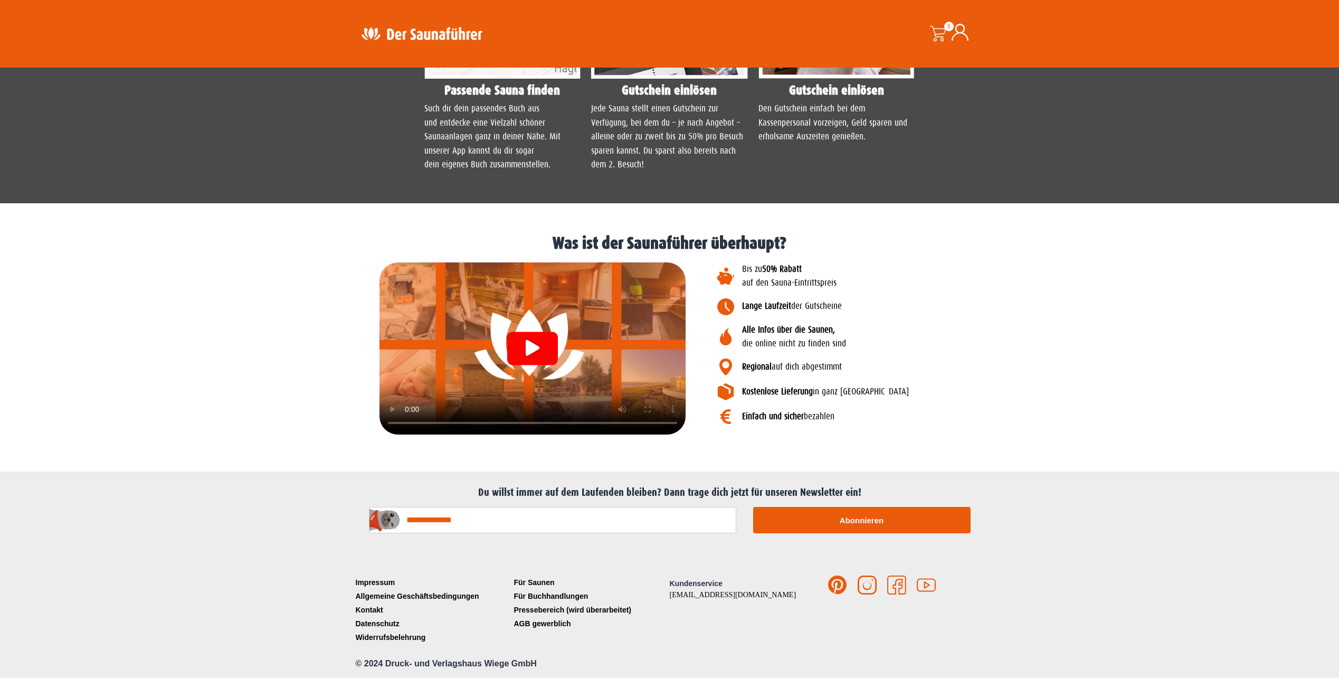
click at [533, 341] on icon "Video abspielen" at bounding box center [533, 347] width 14 height 16
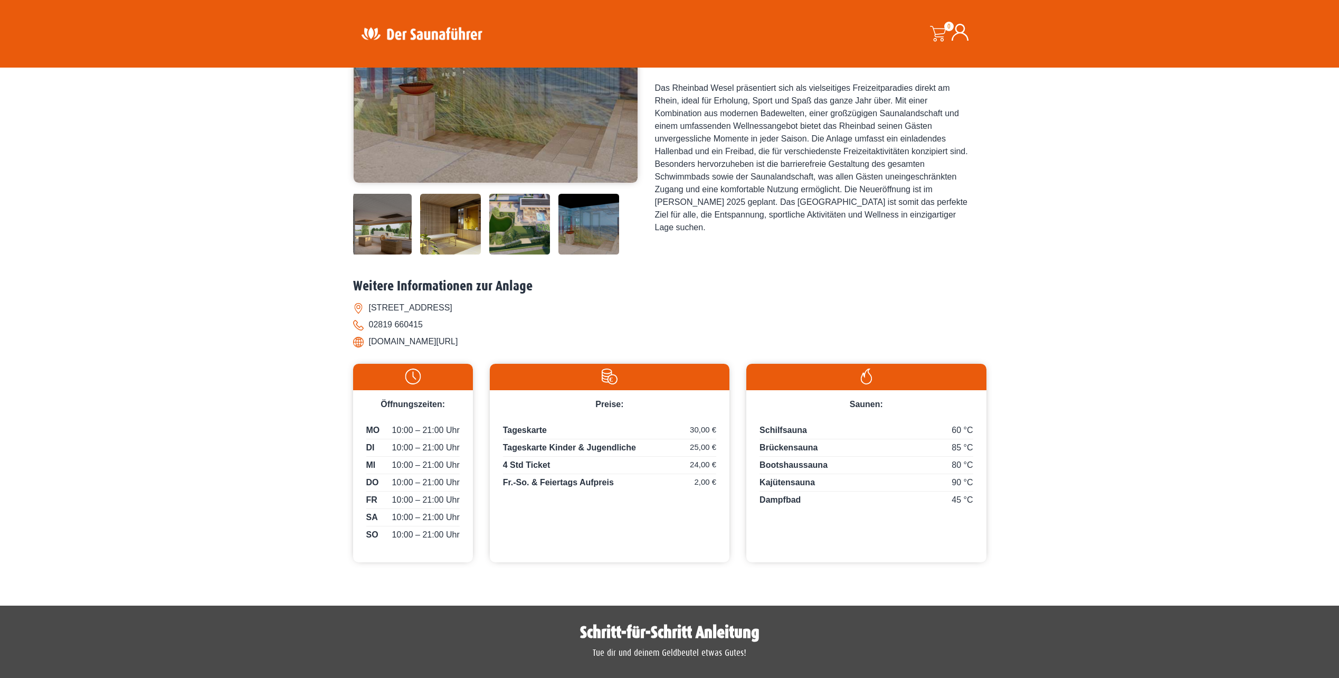
scroll to position [123, 0]
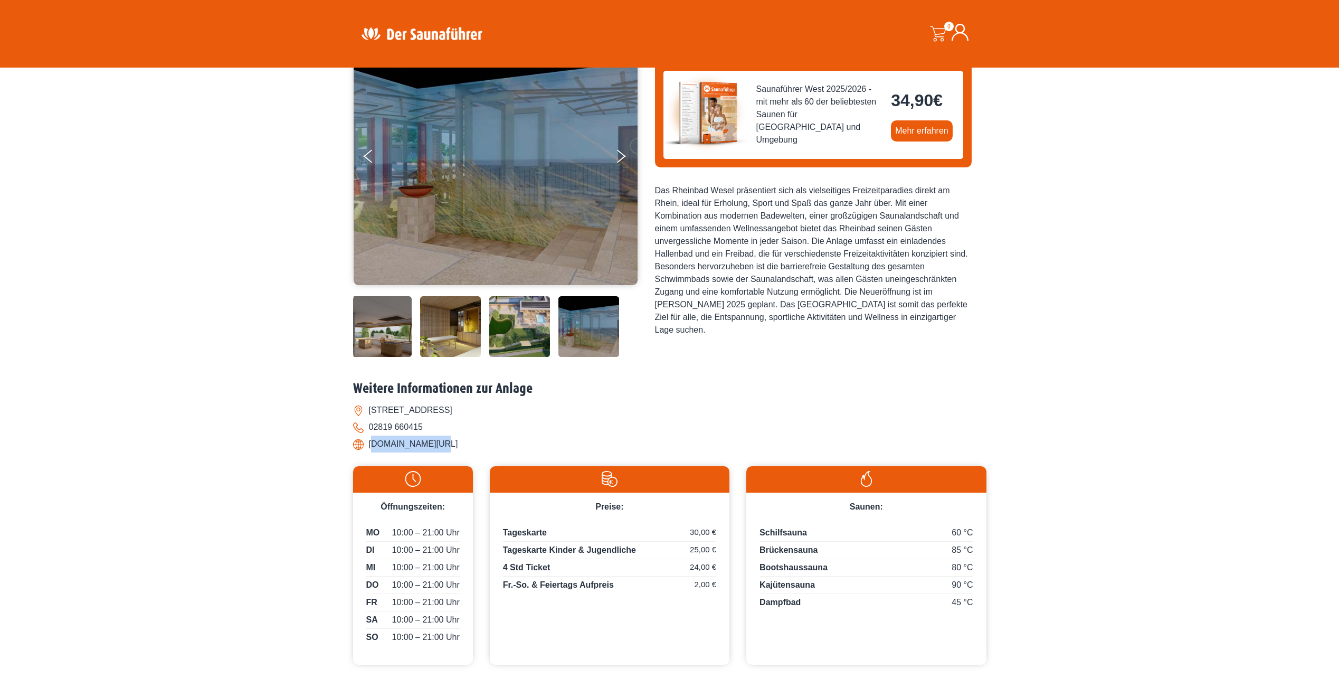
drag, startPoint x: 372, startPoint y: 444, endPoint x: 447, endPoint y: 451, distance: 75.3
click at [447, 451] on li "[DOMAIN_NAME][URL]" at bounding box center [670, 444] width 634 height 17
click at [445, 450] on li "[DOMAIN_NAME][URL]" at bounding box center [670, 444] width 634 height 17
drag, startPoint x: 444, startPoint y: 450, endPoint x: 423, endPoint y: 443, distance: 22.4
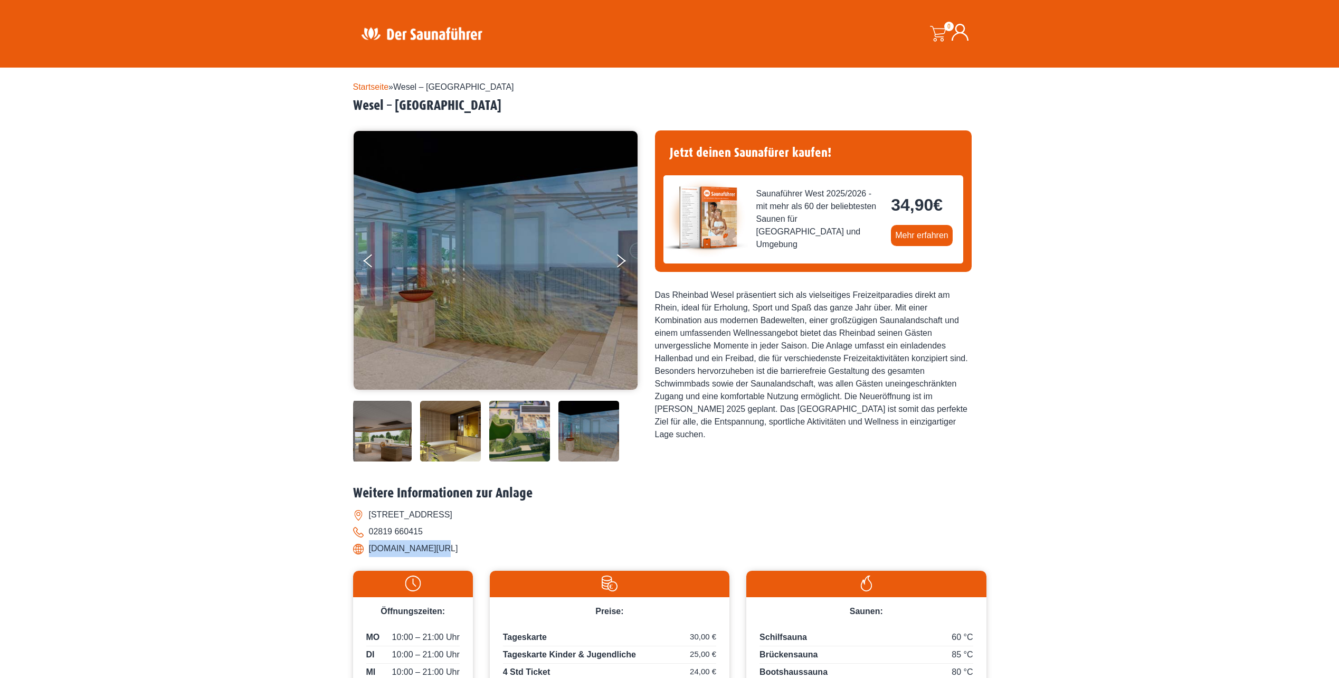
scroll to position [0, 0]
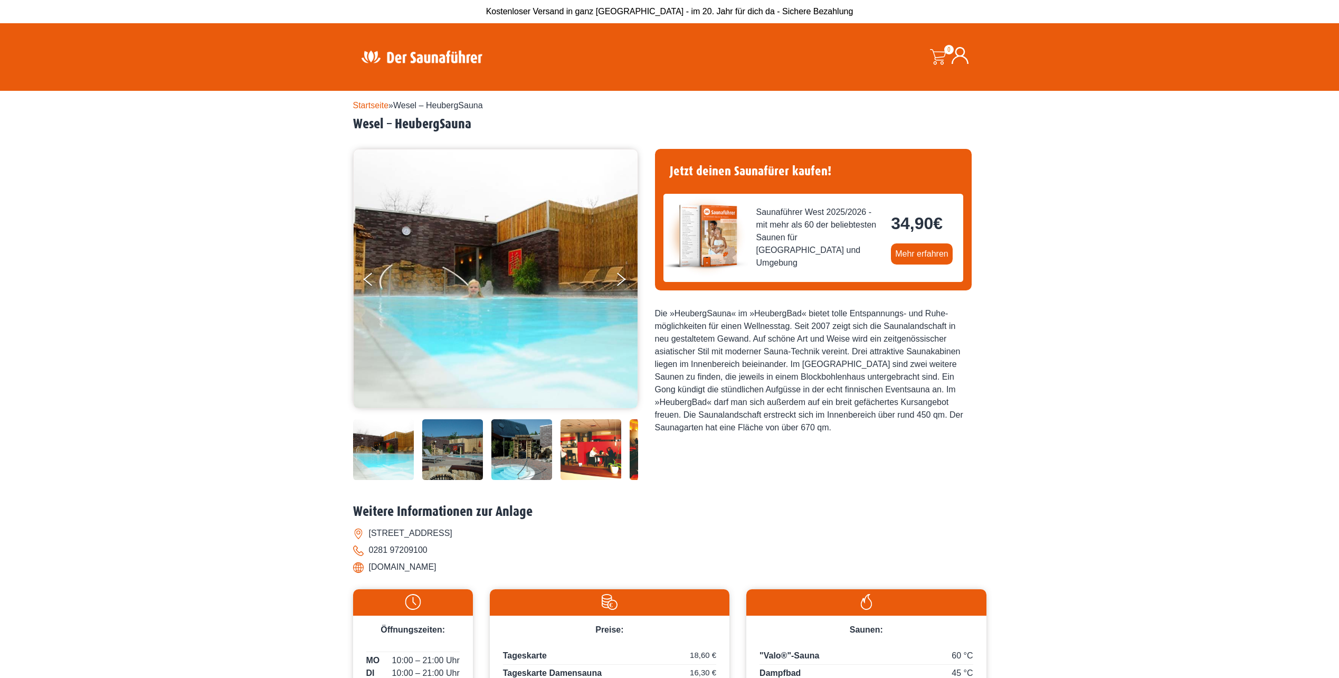
drag, startPoint x: 371, startPoint y: 531, endPoint x: 507, endPoint y: 536, distance: 135.8
click at [507, 536] on li "Gantesweilerstraße 6, 46483 Wesel" at bounding box center [670, 533] width 634 height 17
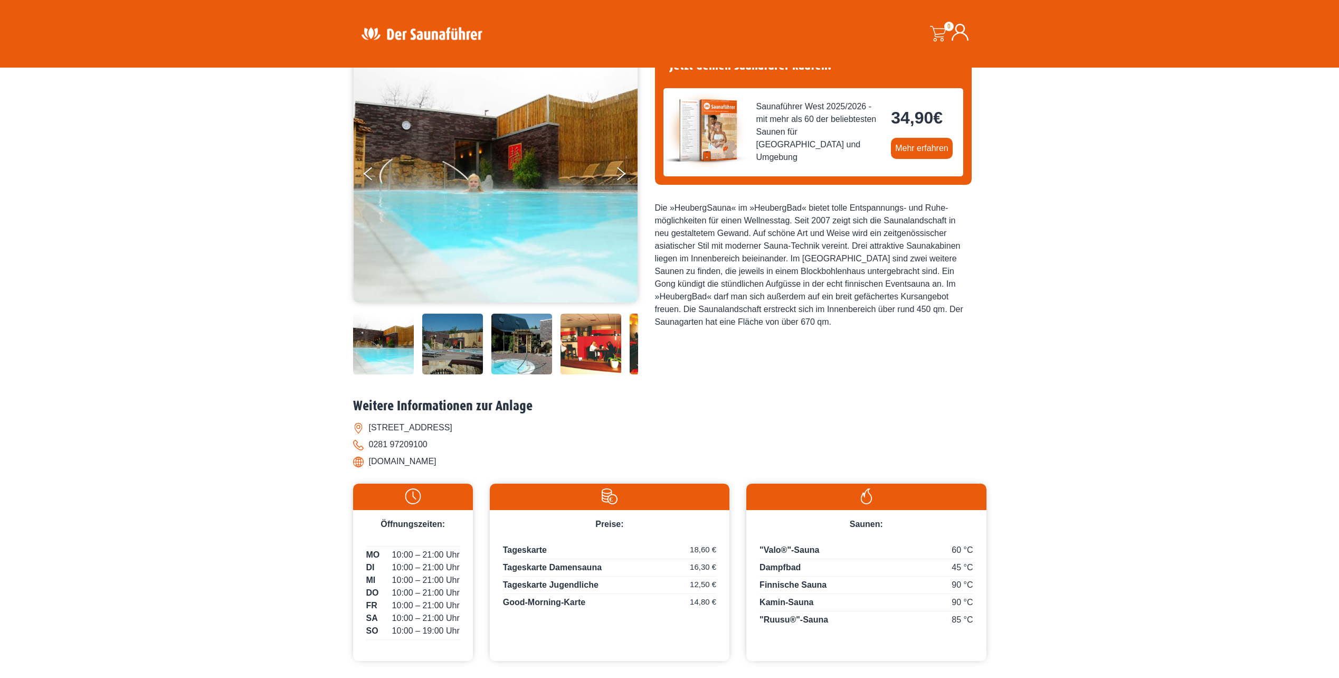
scroll to position [53, 0]
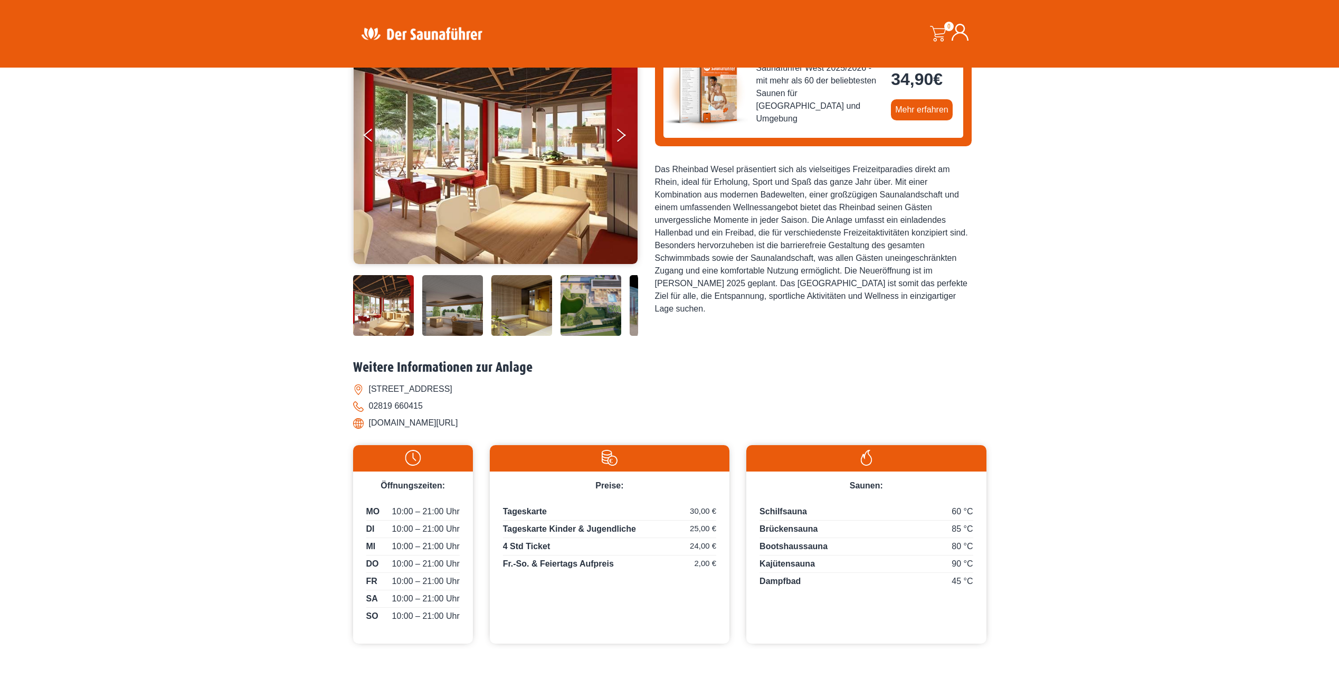
scroll to position [158, 0]
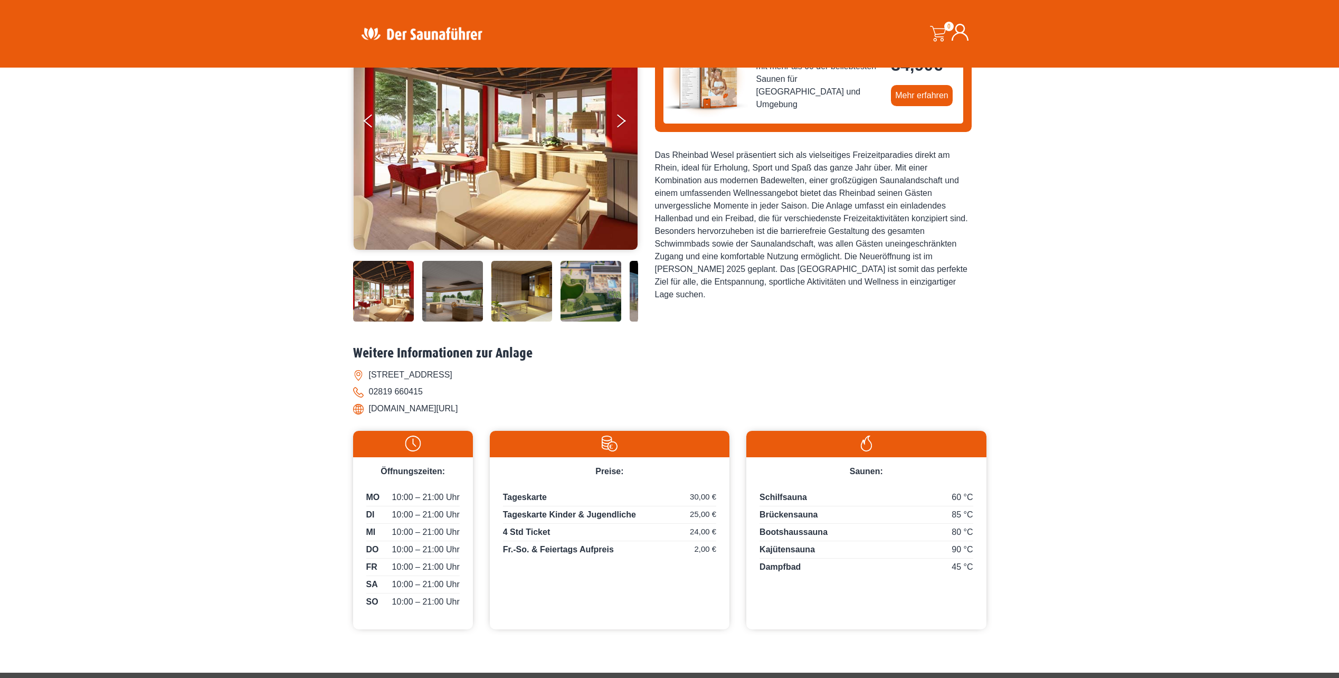
drag, startPoint x: 371, startPoint y: 374, endPoint x: 499, endPoint y: 371, distance: 128.4
click at [500, 371] on li "[STREET_ADDRESS]" at bounding box center [670, 374] width 634 height 17
drag, startPoint x: 499, startPoint y: 371, endPoint x: 487, endPoint y: 377, distance: 14.2
